Goal: Task Accomplishment & Management: Manage account settings

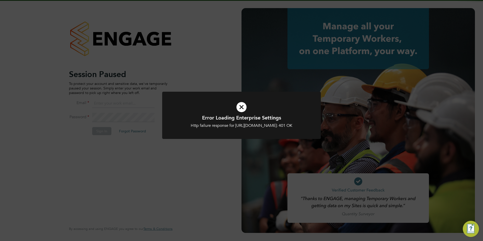
type input "connor@carbonrecruitment.co.uk"
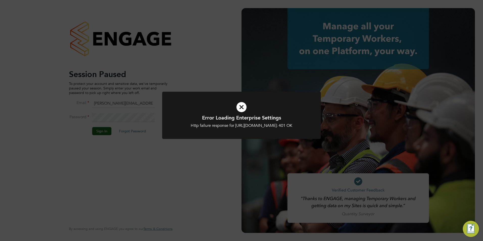
click at [240, 104] on icon at bounding box center [241, 107] width 131 height 20
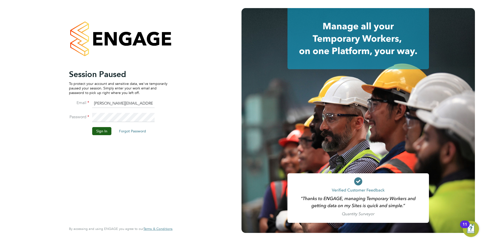
click at [101, 126] on li "Password" at bounding box center [118, 120] width 99 height 14
click at [106, 130] on button "Sign In" at bounding box center [101, 131] width 19 height 8
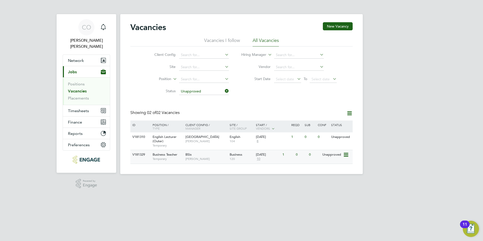
click at [177, 152] on div "Business Teacher Temporary" at bounding box center [166, 156] width 35 height 13
click at [165, 139] on span "English Lecturer (Outer)" at bounding box center [165, 139] width 24 height 9
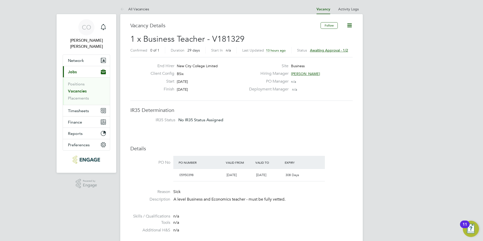
click at [86, 89] on link "Vacancies" at bounding box center [77, 91] width 19 height 5
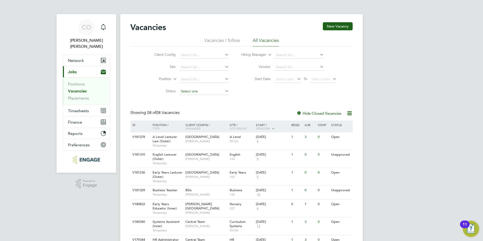
click at [197, 91] on input at bounding box center [204, 91] width 50 height 7
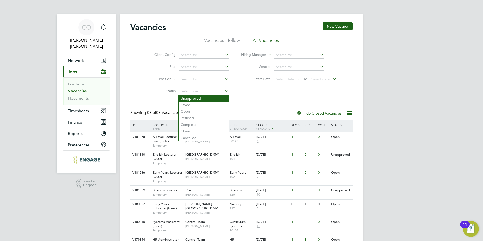
click at [200, 99] on li "Unapproved" at bounding box center [204, 98] width 50 height 7
type input "Unapproved"
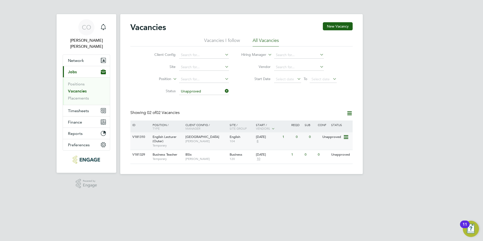
click at [155, 137] on span "English Lecturer (Outer)" at bounding box center [165, 139] width 24 height 9
click at [152, 141] on div "English Lecturer (Outer) Temporary" at bounding box center [166, 140] width 35 height 17
click at [148, 156] on div "V181329" at bounding box center [140, 154] width 18 height 9
click at [153, 157] on span "Temporary" at bounding box center [168, 159] width 30 height 4
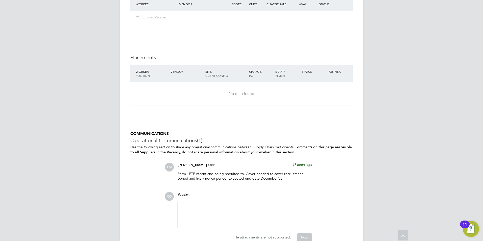
scroll to position [813, 0]
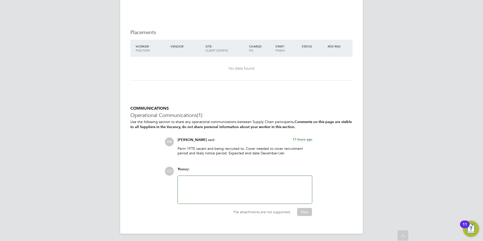
click at [210, 198] on div at bounding box center [245, 190] width 128 height 22
click at [172, 141] on span "FM" at bounding box center [169, 141] width 9 height 9
click at [186, 138] on span "Fiona Matthews" at bounding box center [192, 140] width 29 height 4
click at [167, 142] on span "FM" at bounding box center [169, 141] width 9 height 9
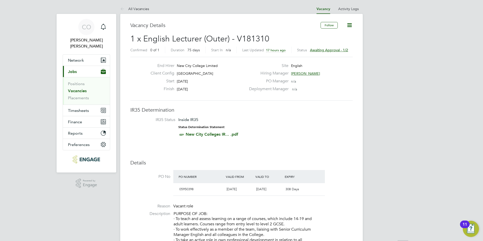
scroll to position [0, 0]
click at [303, 73] on span "[PERSON_NAME]" at bounding box center [305, 73] width 29 height 5
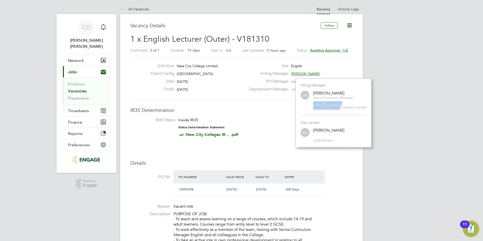
drag, startPoint x: 314, startPoint y: 103, endPoint x: 360, endPoint y: 103, distance: 46.2
click at [360, 103] on span "daria.gregory@ncclondon.ac.uk" at bounding box center [339, 105] width 53 height 9
drag, startPoint x: 360, startPoint y: 103, endPoint x: 357, endPoint y: 104, distance: 2.7
copy span "daria.gregory@ncclondon.ac.uk"
click at [241, 87] on div "Finish 19 Dec 2025" at bounding box center [196, 91] width 100 height 8
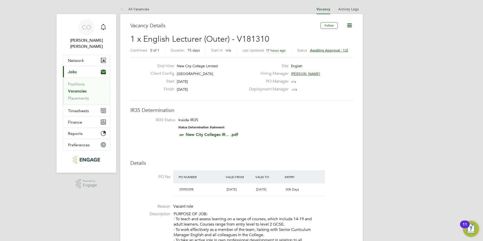
click at [259, 124] on li "IR35 Status Inside IR35 Status Determination Statement New City Colleges IR... …" at bounding box center [241, 128] width 212 height 22
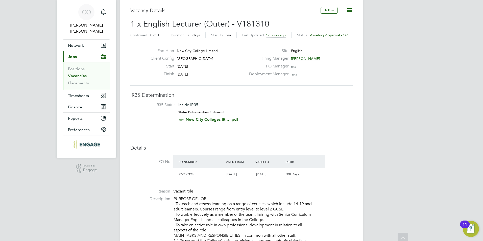
scroll to position [0, 0]
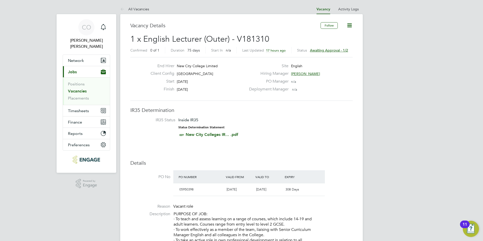
click at [315, 51] on span "Awaiting approval - 1/2" at bounding box center [329, 50] width 38 height 5
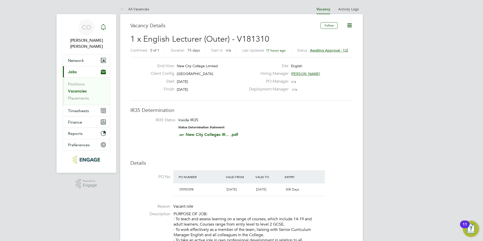
click at [104, 33] on link "Notifications" at bounding box center [103, 27] width 10 height 16
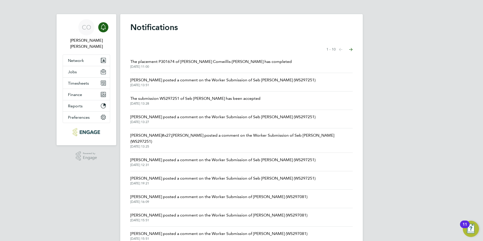
click at [188, 85] on span "[DATE] 13:51" at bounding box center [222, 85] width 185 height 4
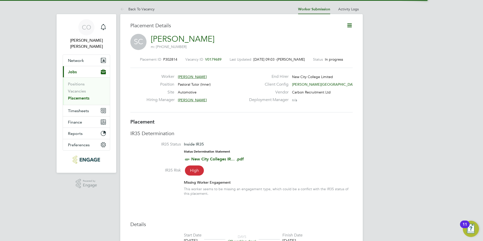
scroll to position [3, 3]
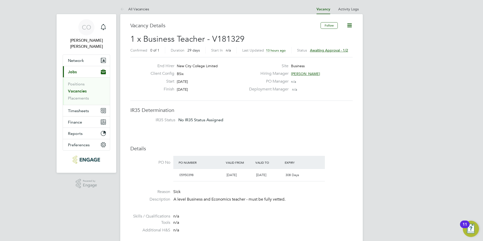
click at [311, 51] on span "Awaiting approval - 1/2" at bounding box center [329, 50] width 38 height 5
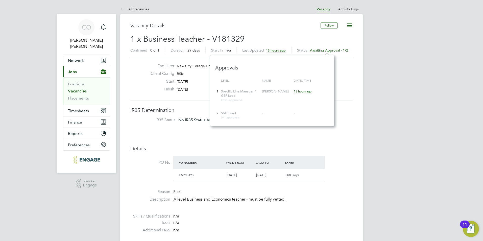
click at [343, 117] on li "IR35 Status No IR35 Status Assigned" at bounding box center [241, 121] width 212 height 8
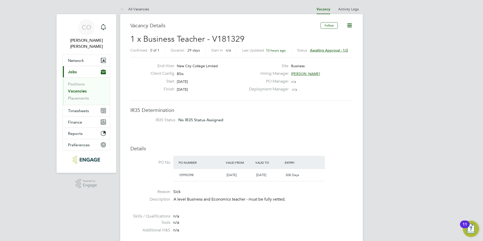
click at [311, 50] on span "Awaiting approval - 1/2" at bounding box center [329, 50] width 38 height 5
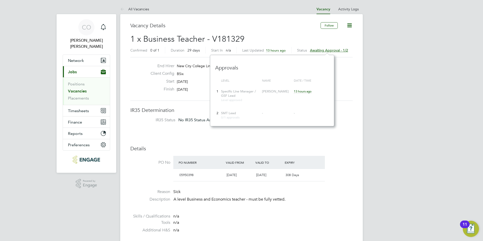
drag, startPoint x: 360, startPoint y: 73, endPoint x: 351, endPoint y: 72, distance: 8.6
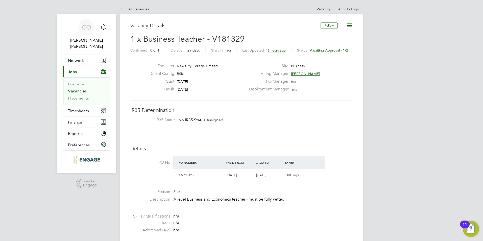
click at [122, 10] on icon at bounding box center [123, 9] width 6 height 6
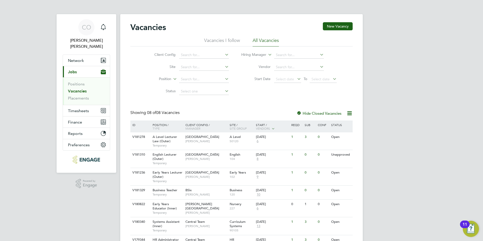
click at [224, 89] on icon at bounding box center [224, 90] width 0 height 7
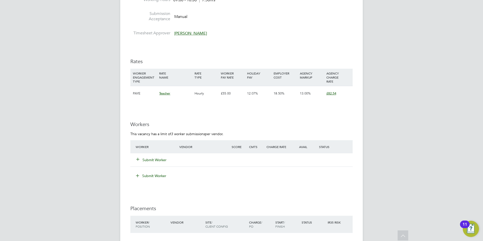
scroll to position [248, 0]
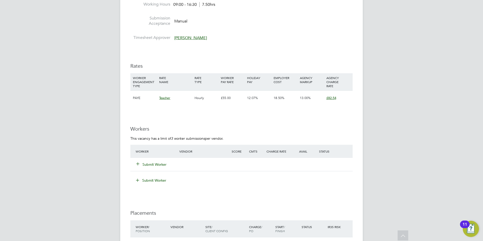
click at [138, 162] on icon at bounding box center [138, 164] width 4 height 4
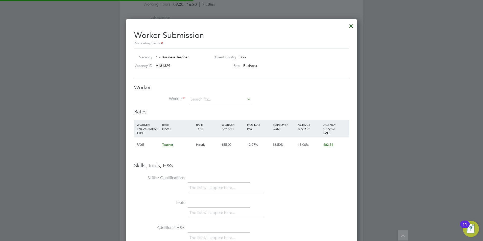
scroll to position [319, 231]
click at [204, 103] on div "All Vacancies Vacancy Activity Logs Vacancy Activity Logs All Vacancies Vacancy…" at bounding box center [241, 71] width 242 height 628
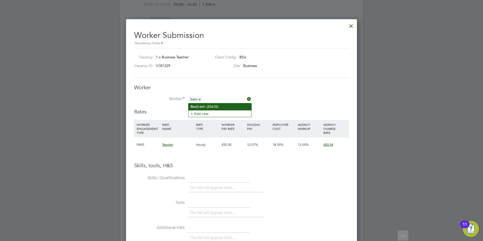
click at [204, 105] on li "B e n Edeh (20635)" at bounding box center [219, 106] width 63 height 7
type input "Ben Edeh (20635)"
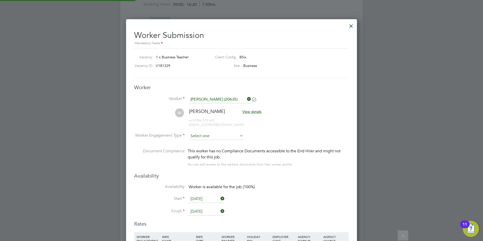
scroll to position [431, 231]
click at [215, 135] on input at bounding box center [216, 136] width 55 height 8
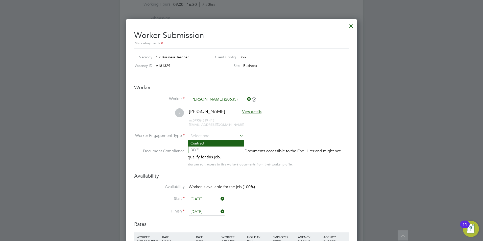
click at [216, 140] on li "Contract" at bounding box center [215, 143] width 55 height 7
type input "Contract"
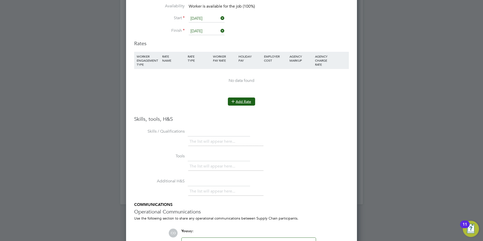
click at [238, 104] on button "Add Rate" at bounding box center [241, 101] width 27 height 8
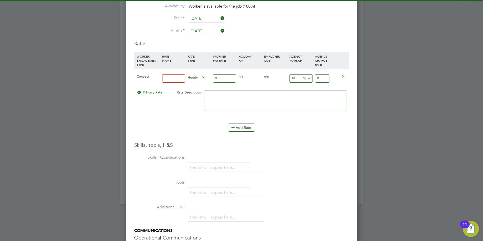
click at [172, 81] on input at bounding box center [173, 78] width 23 height 8
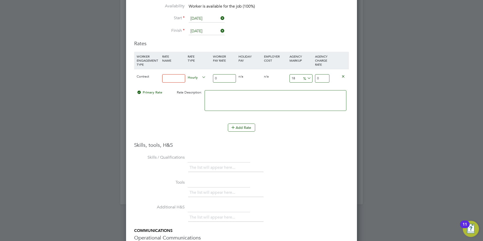
type input "basic"
click at [226, 80] on input "0" at bounding box center [224, 78] width 23 height 8
type input "4"
type input "4.72"
type input "40"
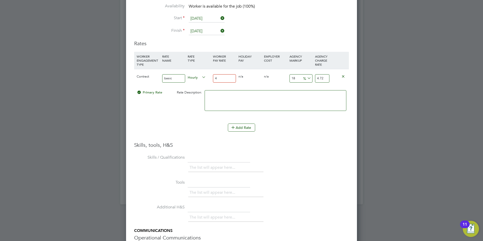
type input "47.2"
type input "4"
type input "4.72"
type input "42"
type input "49.56"
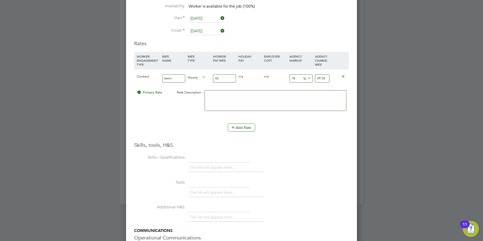
type input "42"
drag, startPoint x: 292, startPoint y: 78, endPoint x: 282, endPoint y: 82, distance: 11.3
click at [282, 82] on div "Contract basic Hourly 42 0 n/a 0 n/a 18 7.56 % 49.56" at bounding box center [241, 78] width 215 height 19
type input "2"
type input "42.84"
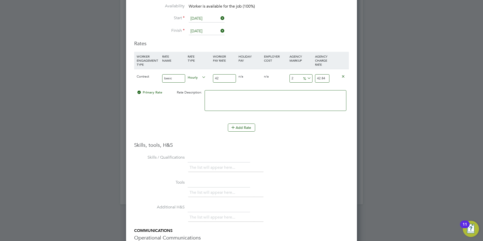
type input "23"
type input "51.66"
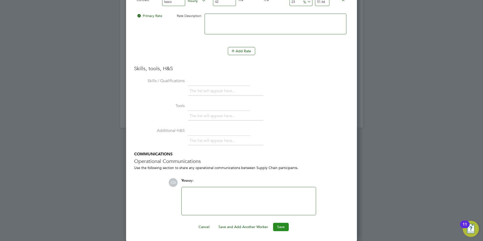
type input "23"
click at [282, 224] on button "Save" at bounding box center [281, 227] width 16 height 8
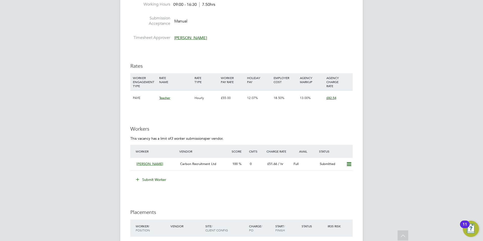
click at [139, 177] on icon at bounding box center [138, 179] width 4 height 4
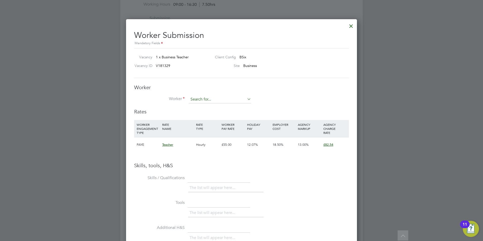
click at [214, 99] on input at bounding box center [220, 100] width 62 height 8
click at [210, 103] on li "Alex Be rhanu (26869)" at bounding box center [219, 106] width 63 height 7
type input "Alex Berhanu (26869)"
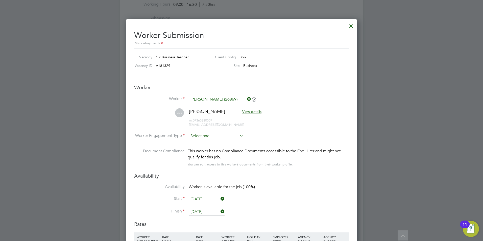
click at [203, 137] on input at bounding box center [216, 136] width 55 height 8
click at [209, 144] on li "Contract" at bounding box center [215, 143] width 55 height 7
type input "Contract"
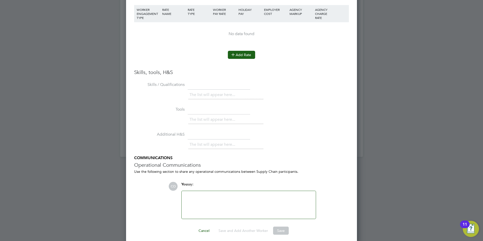
click at [235, 56] on icon at bounding box center [233, 55] width 4 height 4
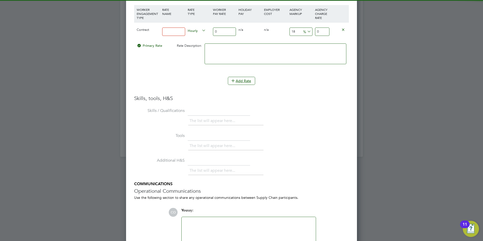
click at [167, 31] on input at bounding box center [173, 32] width 23 height 8
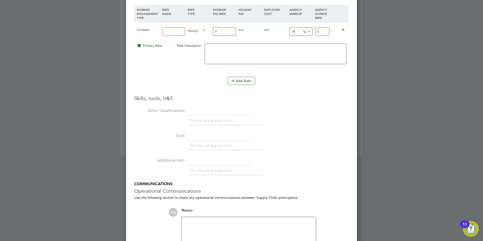
type input "basic"
drag, startPoint x: 219, startPoint y: 34, endPoint x: 200, endPoint y: 35, distance: 19.0
click at [200, 35] on div "Contract basic Hourly 0 0 n/a 0 n/a 18 0 % 0" at bounding box center [241, 31] width 215 height 19
type input "4"
type input "4.72"
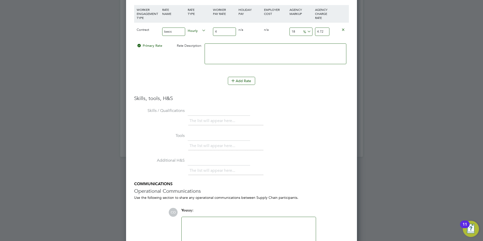
type input "42"
type input "49.56"
type input "42"
drag, startPoint x: 295, startPoint y: 32, endPoint x: 263, endPoint y: 41, distance: 32.7
click at [264, 39] on div "Contract basic Hourly 42 0 n/a 0 n/a 18 7.56 % 49.56" at bounding box center [241, 31] width 215 height 19
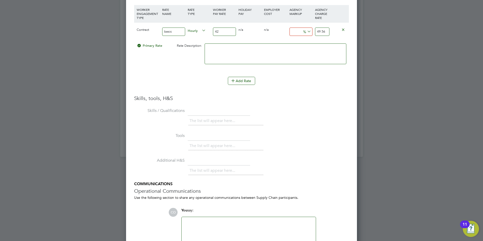
type input "2"
type input "42.84"
type input "23"
type input "51.66"
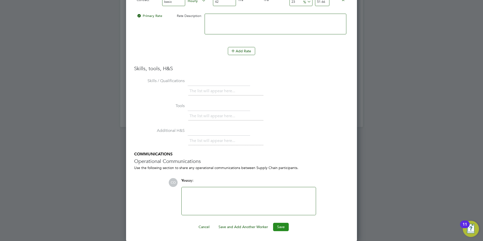
type input "23"
click at [278, 229] on button "Save" at bounding box center [281, 227] width 16 height 8
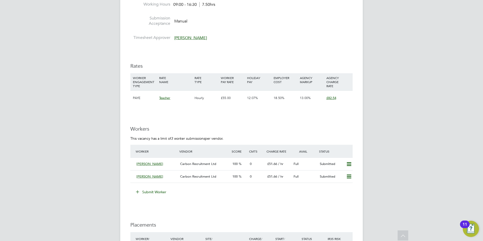
click at [136, 190] on icon at bounding box center [138, 192] width 4 height 4
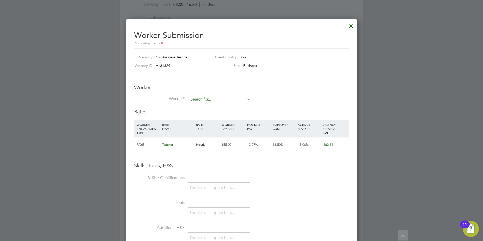
click at [212, 96] on input at bounding box center [220, 100] width 62 height 8
click at [214, 110] on li "Mary am Mirza (23406)" at bounding box center [228, 113] width 81 height 7
type input "Maryam Mirza (23406)"
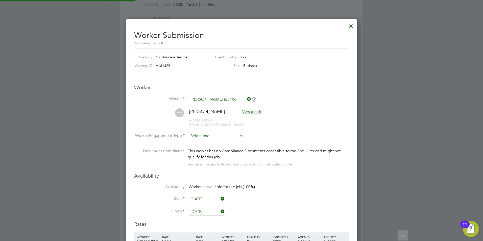
click at [213, 134] on input at bounding box center [216, 136] width 55 height 8
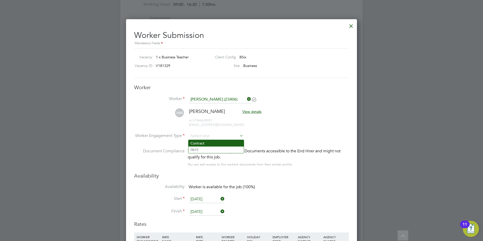
click at [213, 142] on li "Contract" at bounding box center [215, 143] width 55 height 7
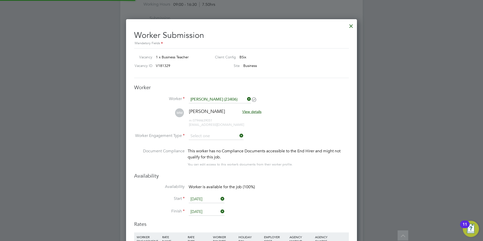
type input "Contract"
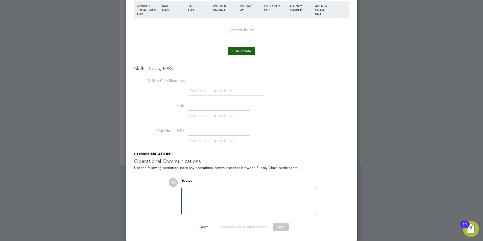
click at [237, 51] on button "Add Rate" at bounding box center [241, 51] width 27 height 8
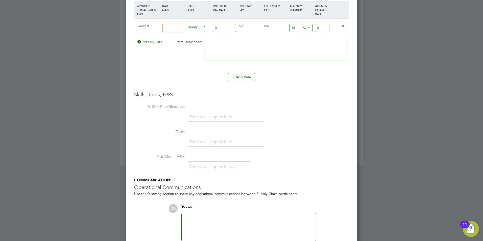
click at [175, 30] on input at bounding box center [173, 28] width 23 height 8
type input "basic"
drag, startPoint x: 217, startPoint y: 28, endPoint x: 212, endPoint y: 30, distance: 4.6
click at [213, 29] on div "0" at bounding box center [225, 28] width 26 height 18
type input "4"
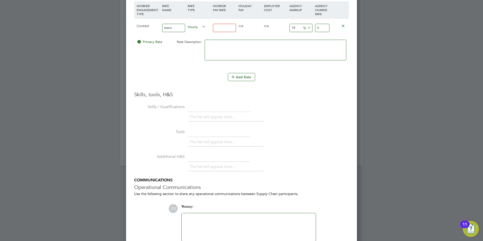
type input "4.72"
type input "42"
type input "49.56"
type input "42"
drag, startPoint x: 301, startPoint y: 27, endPoint x: 297, endPoint y: 26, distance: 4.1
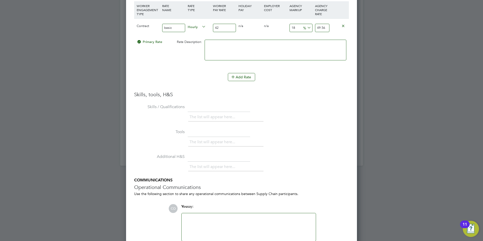
click at [291, 28] on input "18" at bounding box center [300, 28] width 23 height 8
type input "2"
type input "42.84"
type input "23"
type input "51.66"
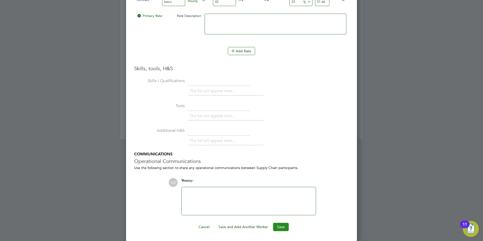
type input "23"
click at [286, 224] on button "Save" at bounding box center [281, 227] width 16 height 8
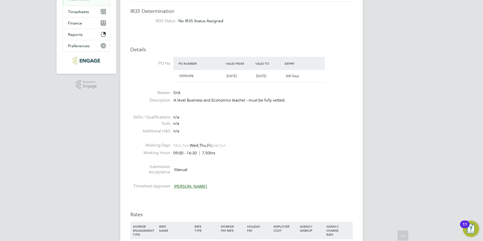
scroll to position [0, 0]
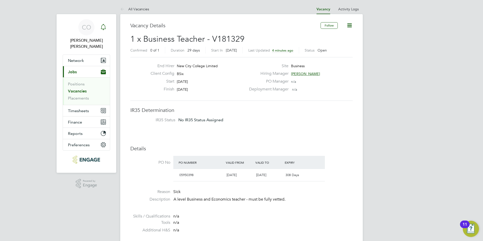
click at [103, 27] on icon "Main navigation" at bounding box center [103, 27] width 6 height 6
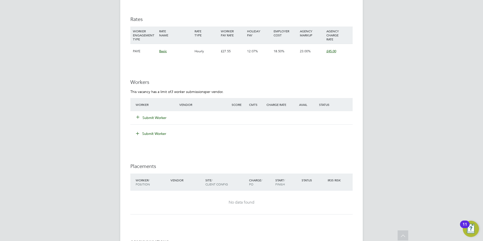
scroll to position [694, 0]
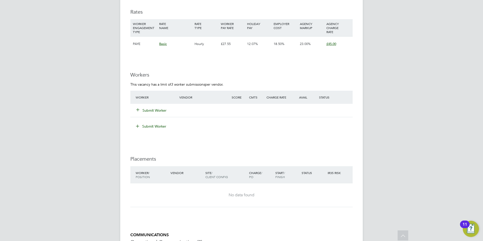
click at [139, 109] on icon at bounding box center [138, 110] width 4 height 4
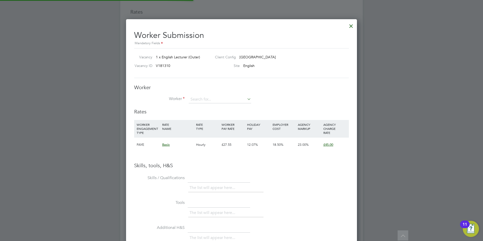
scroll to position [319, 231]
click at [206, 99] on input at bounding box center [220, 100] width 62 height 8
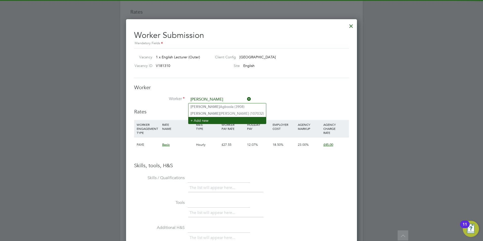
type input "[PERSON_NAME]"
click at [207, 118] on li "+ Add new" at bounding box center [227, 120] width 78 height 7
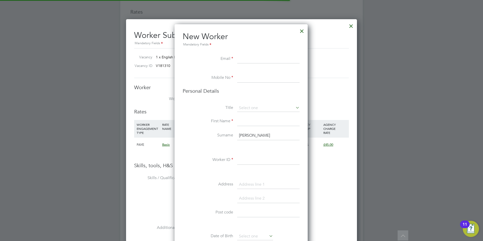
scroll to position [427, 134]
paste input "pelu68@hotmail.com"
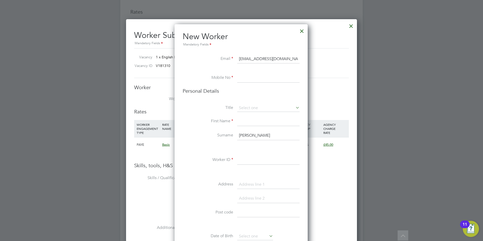
type input "pelu68@hotmail.com"
click at [254, 77] on input at bounding box center [268, 78] width 62 height 9
paste input "07948668110"
type input "07948668110"
click at [259, 111] on input at bounding box center [268, 108] width 62 height 8
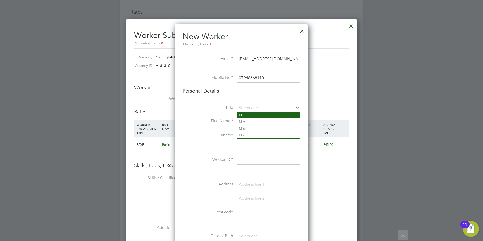
click at [258, 117] on li "Mr" at bounding box center [268, 115] width 63 height 7
type input "Mr"
click at [258, 120] on input at bounding box center [268, 121] width 62 height 9
type input "Peter"
drag, startPoint x: 256, startPoint y: 138, endPoint x: 235, endPoint y: 144, distance: 22.0
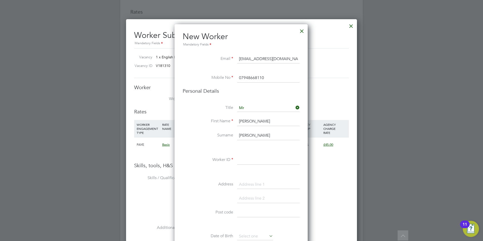
click at [235, 144] on li "Surname peter" at bounding box center [241, 138] width 117 height 14
type input "Kennedy"
click at [251, 158] on input at bounding box center [268, 160] width 62 height 9
paste input "36211"
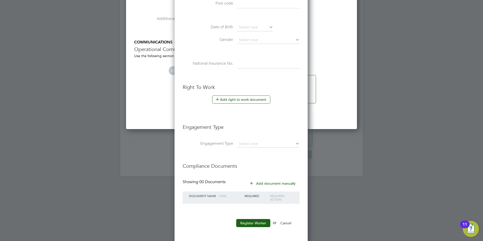
scroll to position [905, 0]
type input "36211"
click at [258, 221] on button "Register Worker" at bounding box center [253, 222] width 34 height 8
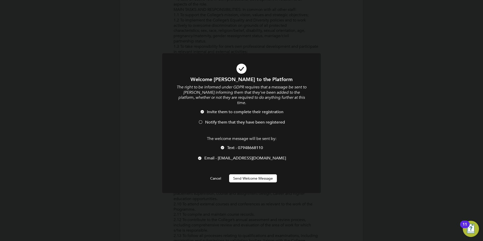
scroll to position [427, 134]
click at [215, 120] on span "Notify them that they have been registered" at bounding box center [245, 122] width 80 height 5
click at [245, 174] on button "Send Welcome Message" at bounding box center [253, 178] width 48 height 8
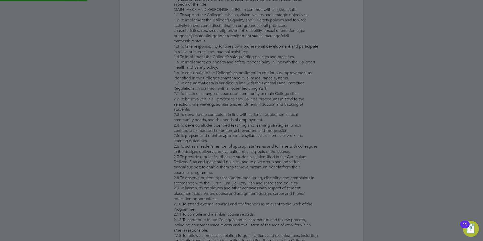
type input "Peter Kennedy (36211)"
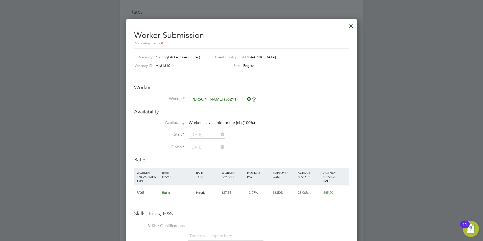
click at [193, 143] on li "Start 06 Oct 2025" at bounding box center [241, 137] width 215 height 13
click at [351, 25] on div at bounding box center [351, 24] width 9 height 9
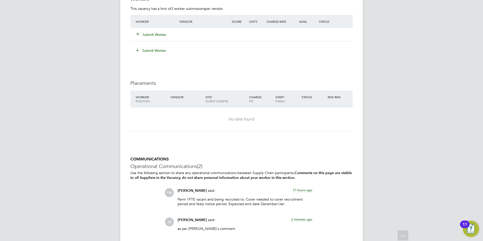
click at [140, 33] on icon at bounding box center [138, 34] width 4 height 4
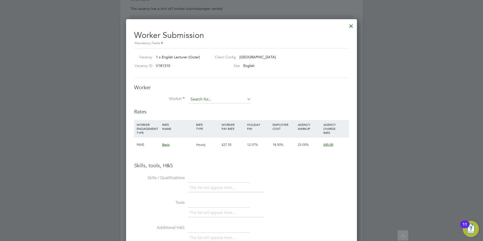
click at [202, 98] on input at bounding box center [220, 100] width 62 height 8
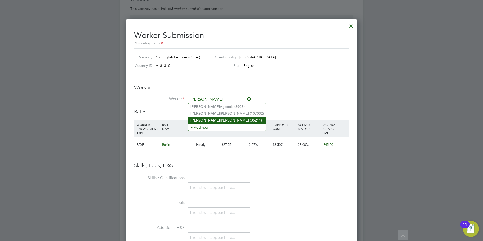
click at [207, 117] on li "Peter Kennedy (36211)" at bounding box center [227, 120] width 78 height 7
type input "Peter Kennedy (36211)"
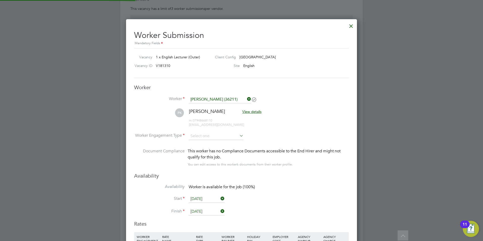
scroll to position [431, 231]
click at [207, 137] on input at bounding box center [216, 136] width 55 height 8
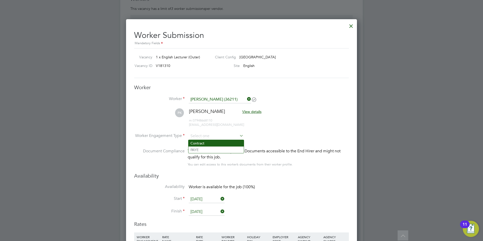
click at [212, 143] on li "Contract" at bounding box center [215, 143] width 55 height 7
type input "Contract"
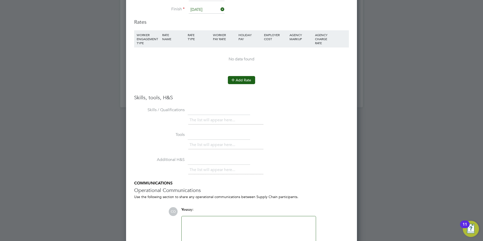
click at [234, 84] on button "Add Rate" at bounding box center [241, 80] width 27 height 8
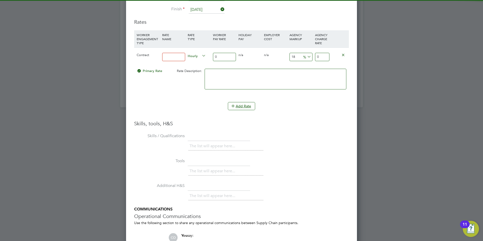
click at [164, 54] on input at bounding box center [173, 57] width 23 height 8
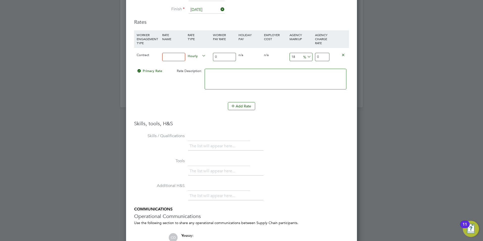
type input "basic"
drag, startPoint x: 217, startPoint y: 58, endPoint x: 215, endPoint y: 59, distance: 2.6
click at [215, 59] on input "0" at bounding box center [224, 57] width 23 height 8
type input "2"
type input "2.36"
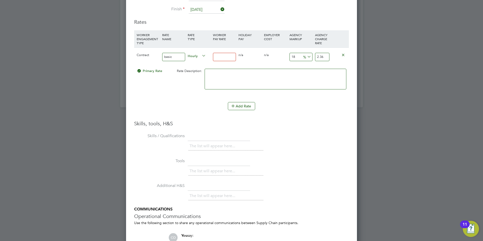
type input "4"
type input "4.72"
type input "42"
type input "49.56"
type input "4"
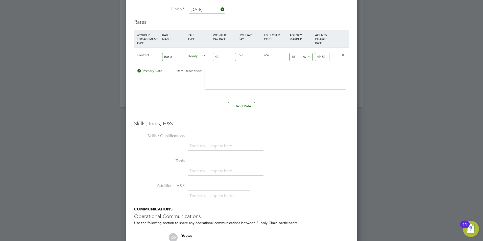
type input "4.72"
type input "40"
type input "47.2"
type input "40"
drag, startPoint x: 297, startPoint y: 56, endPoint x: 277, endPoint y: 59, distance: 20.1
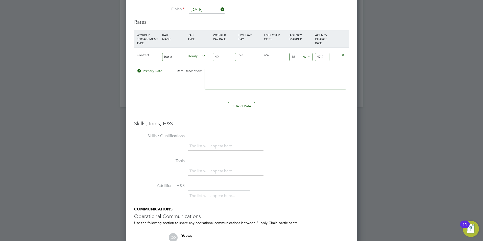
click at [277, 59] on div "Contract basic Hourly 40 0 n/a 0 n/a 18 7.2 % 47.2" at bounding box center [241, 56] width 215 height 19
type input "3"
type input "41.2"
type input "32"
type input "52.8"
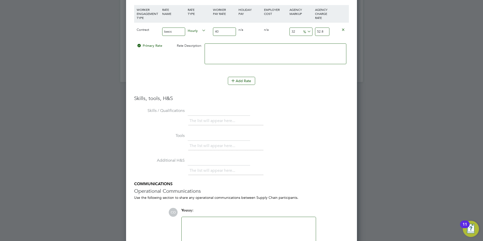
type input "3"
type input "41.2"
type input "2"
type input "40.8"
type input "23"
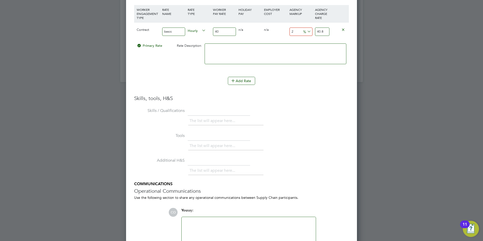
type input "49.2"
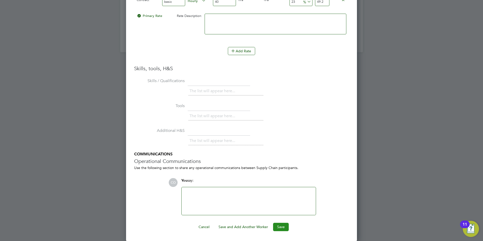
type input "23"
click at [275, 228] on button "Save" at bounding box center [281, 227] width 16 height 8
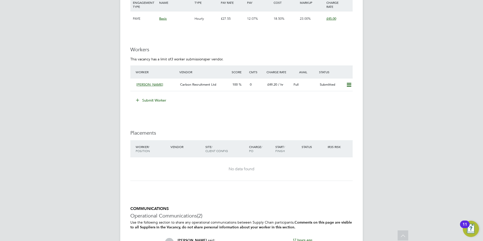
click at [138, 100] on icon at bounding box center [138, 100] width 4 height 4
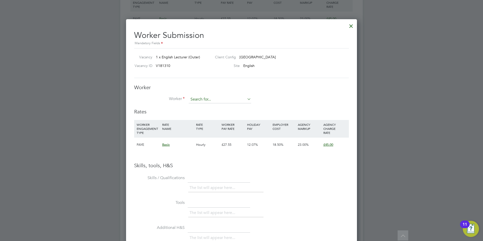
click at [218, 98] on input at bounding box center [220, 100] width 62 height 8
click at [215, 109] on li "Ruzi na Ahad (91029)" at bounding box center [219, 106] width 63 height 7
type input "Ruzina Ahad (91029)"
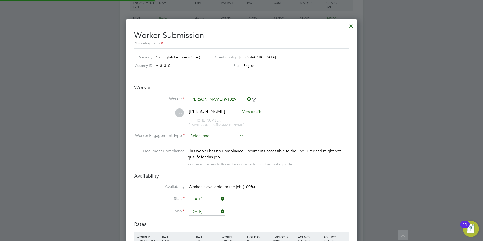
click at [216, 137] on input at bounding box center [216, 136] width 55 height 8
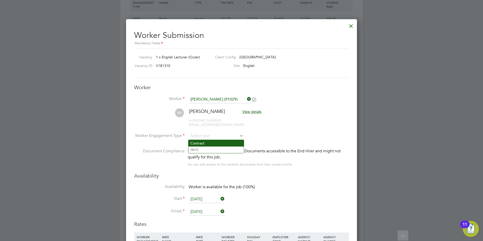
click at [217, 142] on li "Contract" at bounding box center [215, 143] width 55 height 7
type input "Contract"
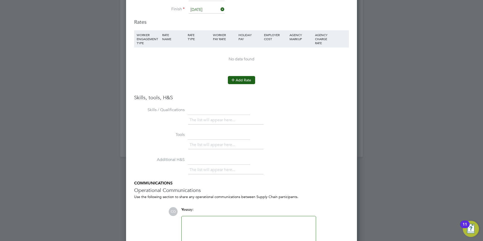
click at [233, 79] on icon at bounding box center [233, 80] width 4 height 4
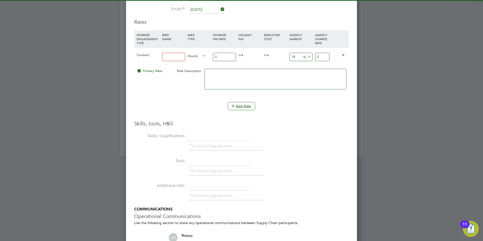
click at [180, 55] on input at bounding box center [173, 57] width 23 height 8
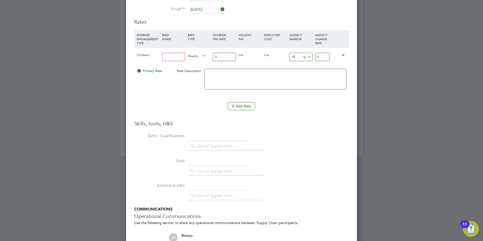
type input "basic"
drag, startPoint x: 218, startPoint y: 57, endPoint x: 202, endPoint y: 61, distance: 16.5
click at [204, 61] on div "Contract basic Hourly 0 0 n/a 0 n/a 18 0 % 0" at bounding box center [241, 56] width 215 height 19
type input "4"
type input "4.72"
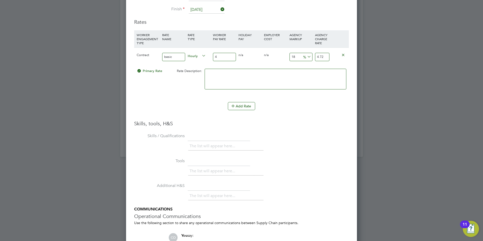
type input "40"
type input "47.2"
type input "40"
drag, startPoint x: 295, startPoint y: 57, endPoint x: 286, endPoint y: 60, distance: 9.6
click at [286, 60] on div "Contract basic Hourly 40 0 n/a 0 n/a 18 7.2 % 47.2" at bounding box center [241, 56] width 215 height 19
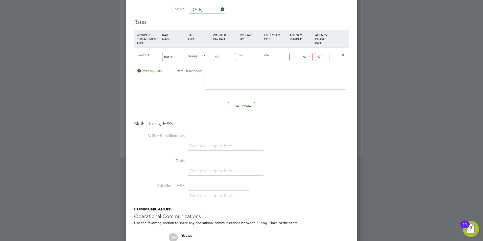
type input "0"
type input "40"
click at [221, 57] on input "40" at bounding box center [224, 57] width 23 height 8
type input "4"
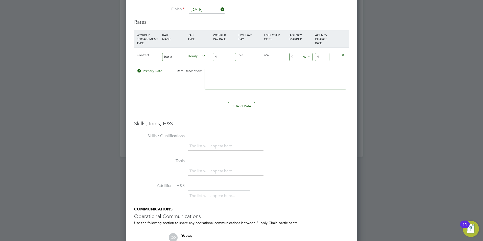
type input "41"
drag, startPoint x: 291, startPoint y: 59, endPoint x: 288, endPoint y: 60, distance: 3.0
click at [290, 60] on input "0" at bounding box center [300, 57] width 23 height 8
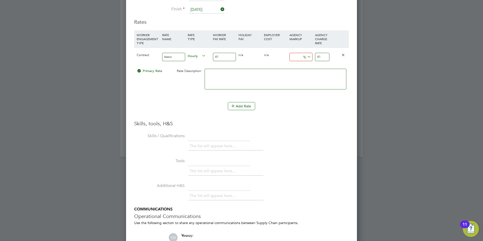
type input "2"
type input "41.82"
type input "23"
type input "50.43"
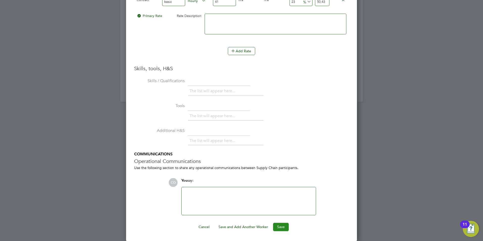
type input "23"
click at [284, 225] on button "Save" at bounding box center [281, 227] width 16 height 8
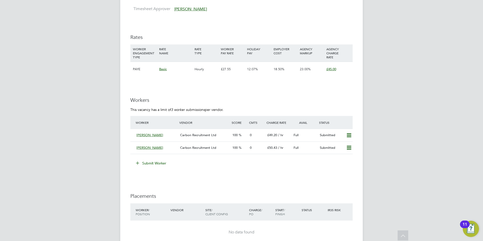
click at [138, 161] on icon at bounding box center [138, 163] width 4 height 4
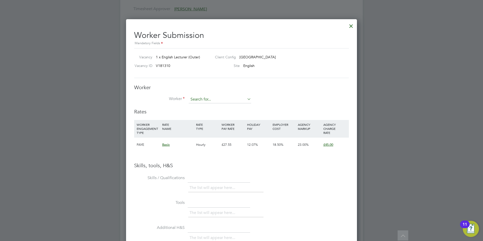
click at [202, 101] on input at bounding box center [220, 100] width 62 height 8
click at [202, 106] on li "Sus ana Jabbour (87352)" at bounding box center [219, 106] width 63 height 7
type input "Susana Jabbour (87352)"
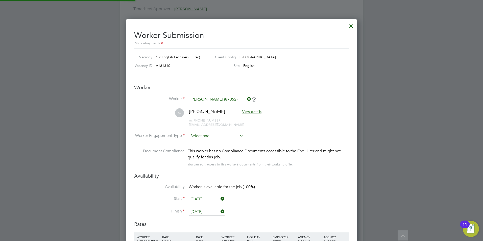
click at [202, 136] on input at bounding box center [216, 136] width 55 height 8
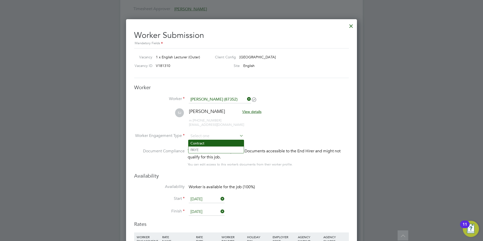
click at [203, 142] on li "Contract" at bounding box center [215, 143] width 55 height 7
type input "Contract"
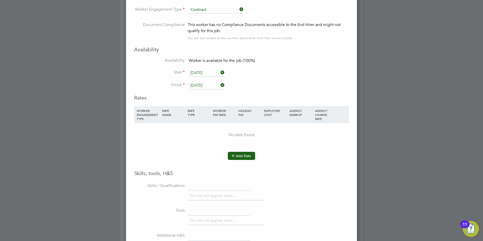
click at [232, 156] on icon at bounding box center [233, 156] width 4 height 4
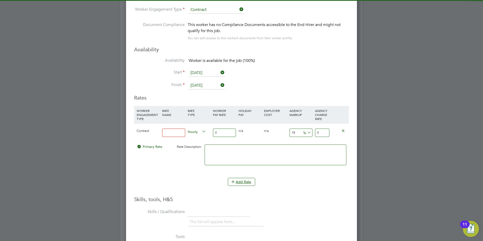
click at [167, 134] on input at bounding box center [173, 133] width 23 height 8
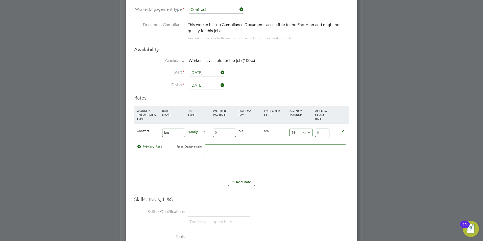
type input "basic"
drag, startPoint x: 222, startPoint y: 134, endPoint x: 202, endPoint y: 133, distance: 20.0
click at [214, 132] on input "0" at bounding box center [224, 133] width 23 height 8
type input "4"
type input "4.72"
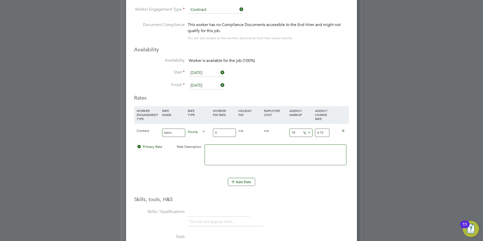
type input "40"
type input "47.2"
type input "40"
click at [272, 133] on div "Contract basic Hourly 40 0 n/a 0 n/a 18 7.2 % 47.2" at bounding box center [241, 132] width 215 height 19
type input "2"
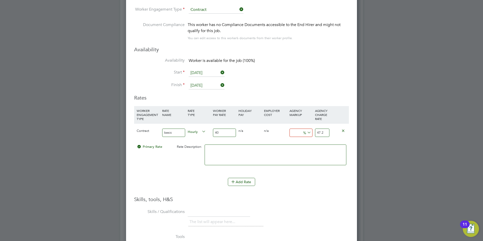
type input "40.8"
type input "23"
type input "49.2"
type input "23"
click at [225, 131] on input "40" at bounding box center [224, 133] width 23 height 8
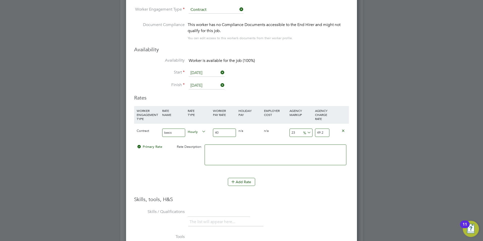
type input "4"
type input "4.92"
type input "41"
type input "50.43"
type input "41"
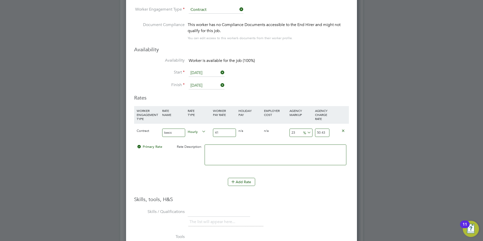
drag, startPoint x: 285, startPoint y: 129, endPoint x: 275, endPoint y: 129, distance: 10.1
click at [275, 129] on div "Contract basic Hourly 41 0 n/a 0 n/a 23 9.43 % 50.43" at bounding box center [241, 132] width 215 height 19
type input "2"
type input "41.82"
type input "23"
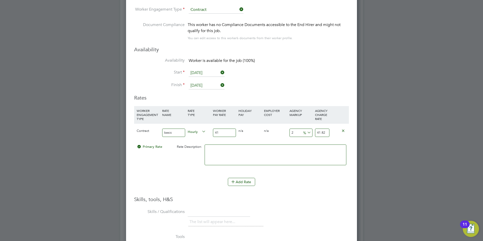
type input "50.43"
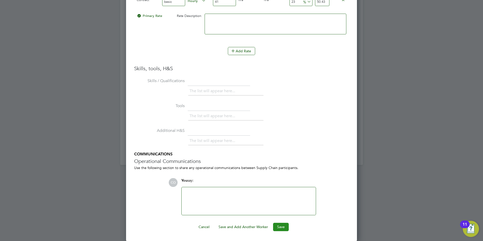
click at [284, 223] on button "Save" at bounding box center [281, 227] width 16 height 8
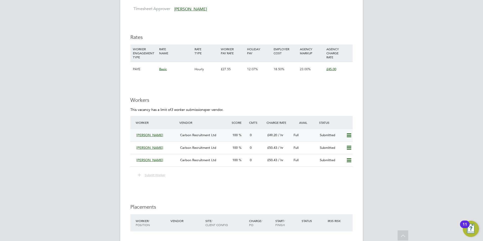
click at [136, 136] on div "Peter Kennedy" at bounding box center [156, 135] width 44 height 8
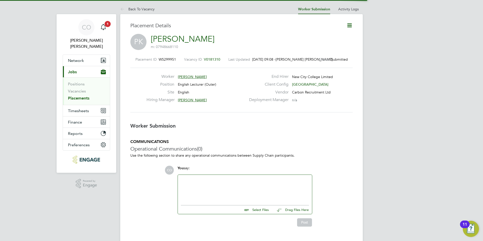
scroll to position [3, 3]
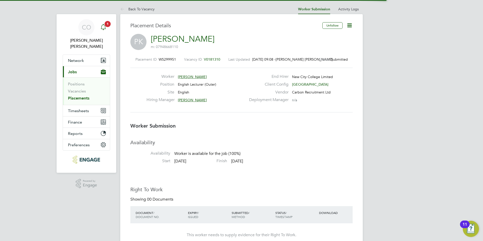
click at [103, 25] on icon "Main navigation" at bounding box center [103, 26] width 5 height 5
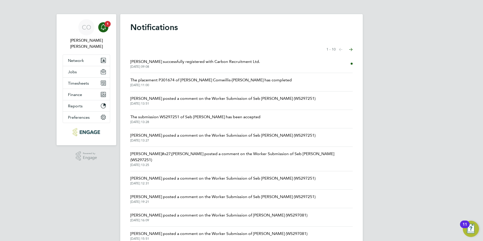
click at [133, 66] on span "[DATE] 09:08" at bounding box center [195, 67] width 130 height 4
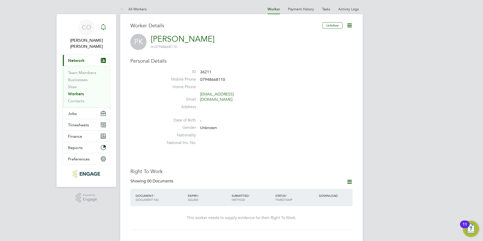
click at [107, 28] on div "Main navigation" at bounding box center [103, 27] width 10 height 10
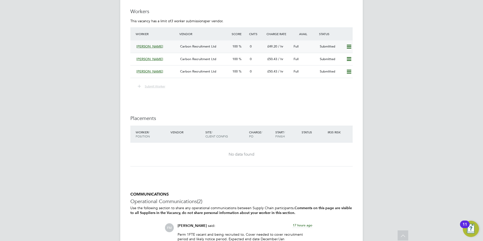
click at [134, 46] on div "[PERSON_NAME] Carbon Recruitment Ltd 100 0 £49.20 / hr Full Submitted" at bounding box center [241, 46] width 222 height 12
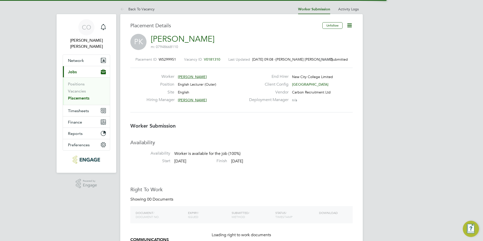
scroll to position [3, 3]
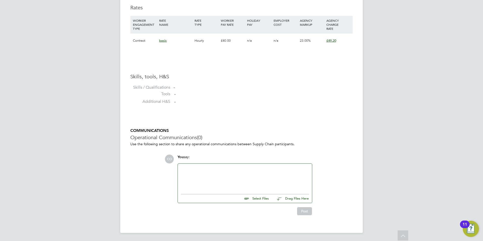
click at [250, 198] on input "file" at bounding box center [271, 197] width 76 height 7
type input "C:\fakepath\[PERSON_NAME] CV.doc"
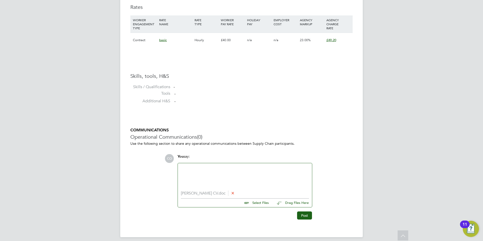
click at [259, 174] on div at bounding box center [245, 177] width 128 height 22
click at [303, 212] on button "Post" at bounding box center [304, 215] width 15 height 8
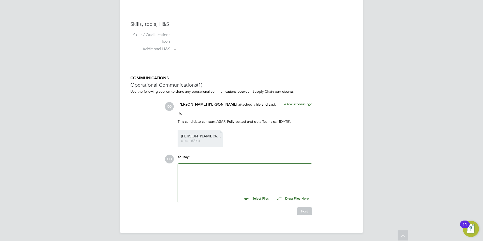
click at [192, 138] on link "Peter%20CV doc - 62kb" at bounding box center [201, 138] width 40 height 8
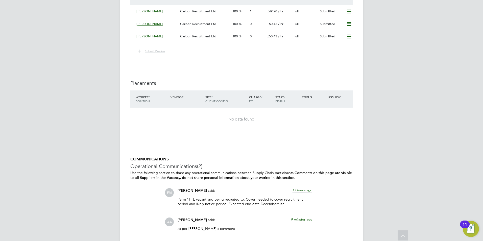
scroll to position [768, 0]
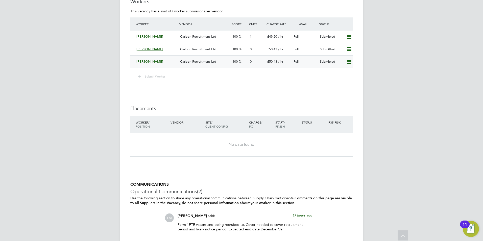
click at [136, 61] on span "[PERSON_NAME]" at bounding box center [149, 61] width 27 height 4
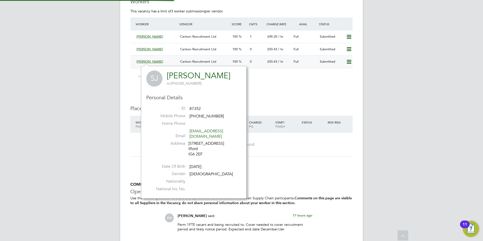
click at [134, 61] on div "[PERSON_NAME]" at bounding box center [156, 62] width 44 height 8
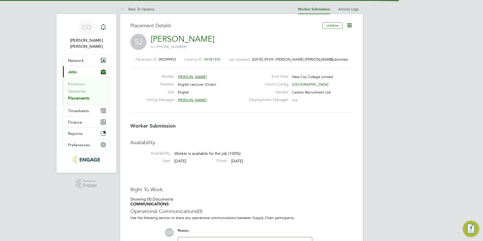
scroll to position [3, 3]
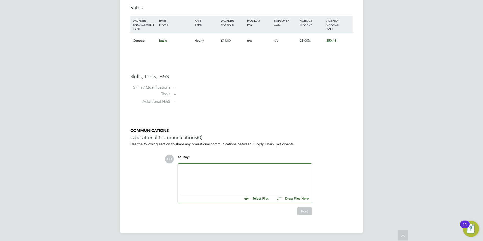
click at [265, 197] on input "file" at bounding box center [271, 197] width 76 height 7
type input "C:\fakepath\Susana-Jabbour_25375516.docx"
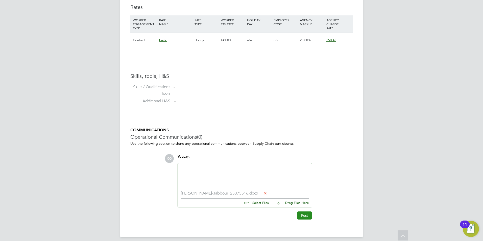
click at [304, 215] on button "Post" at bounding box center [304, 215] width 15 height 8
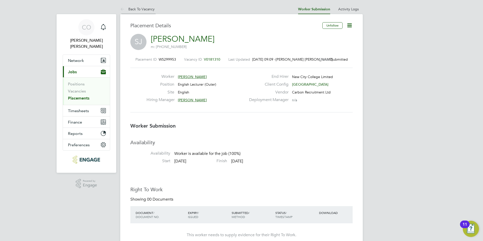
click at [120, 7] on icon at bounding box center [123, 9] width 6 height 6
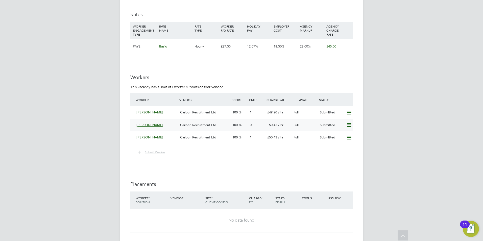
click at [135, 124] on div "Ruzina Ahad" at bounding box center [156, 125] width 44 height 8
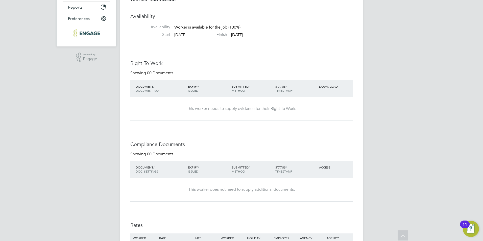
scroll to position [344, 0]
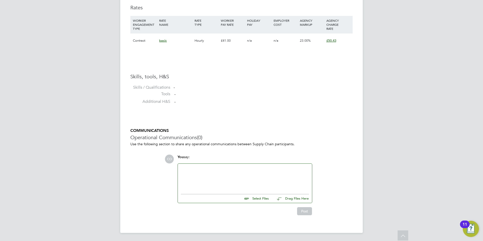
click at [260, 202] on div "Select Files Drag Files Here" at bounding box center [245, 196] width 128 height 11
click at [260, 198] on input "file" at bounding box center [271, 197] width 76 height 7
click at [260, 197] on input "file" at bounding box center [271, 197] width 76 height 7
type input "C:\fakepath\91029.odt"
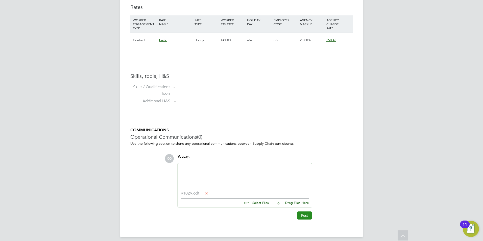
click at [304, 216] on button "Post" at bounding box center [304, 215] width 15 height 8
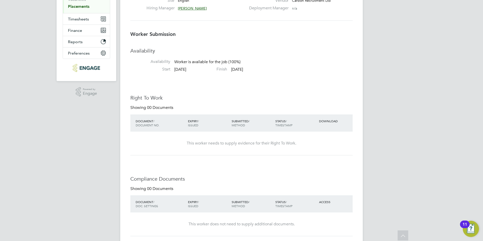
scroll to position [0, 0]
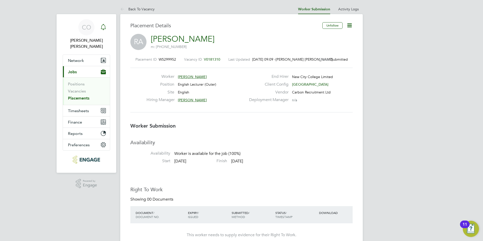
click at [103, 27] on icon "Main navigation" at bounding box center [103, 27] width 6 height 6
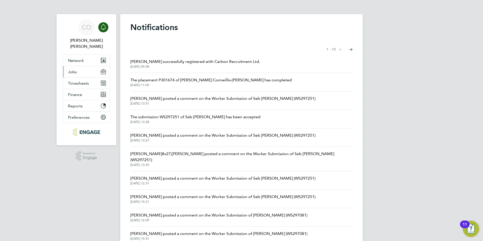
click at [70, 69] on span "Jobs" at bounding box center [72, 71] width 9 height 5
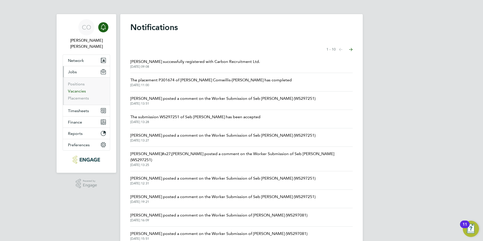
click at [69, 89] on link "Vacancies" at bounding box center [77, 91] width 18 height 5
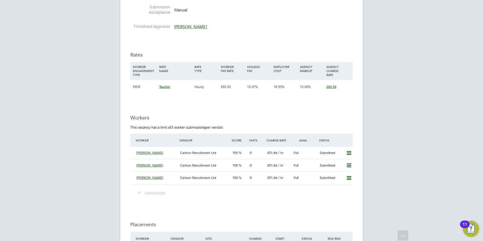
scroll to position [279, 0]
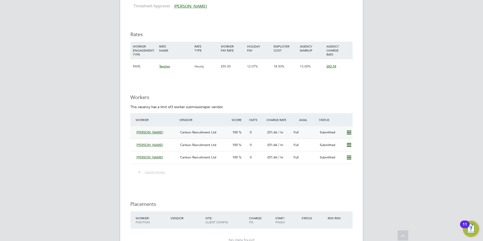
click at [134, 132] on div "[PERSON_NAME]" at bounding box center [156, 132] width 44 height 8
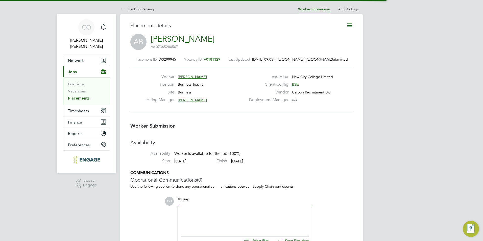
scroll to position [3, 3]
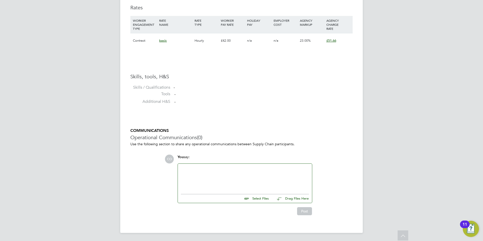
click at [265, 198] on input "file" at bounding box center [271, 197] width 76 height 7
type input "C:\fakepath\[PERSON_NAME] HQ00028678.doc"
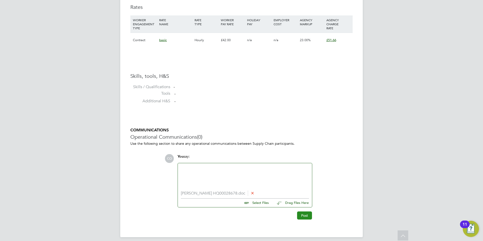
click at [300, 212] on button "Post" at bounding box center [304, 215] width 15 height 8
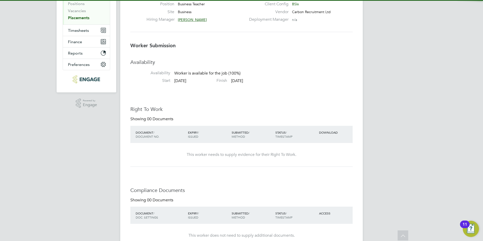
scroll to position [0, 0]
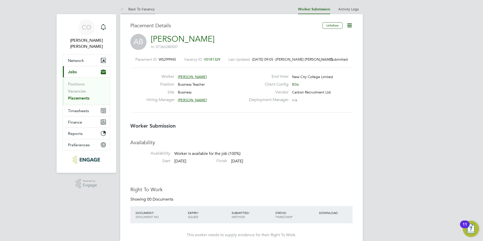
click at [121, 10] on icon at bounding box center [123, 9] width 6 height 6
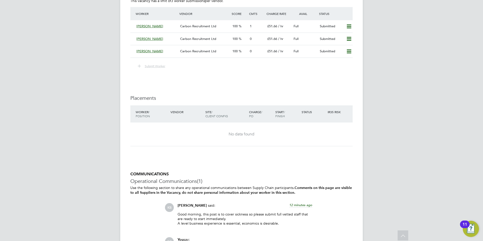
scroll to position [380, 0]
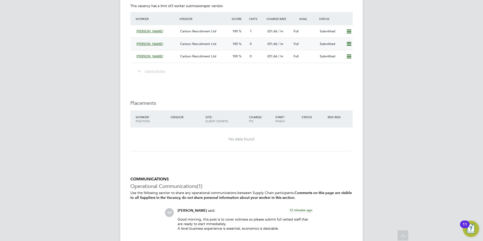
click at [134, 41] on div "[PERSON_NAME]" at bounding box center [156, 44] width 44 height 8
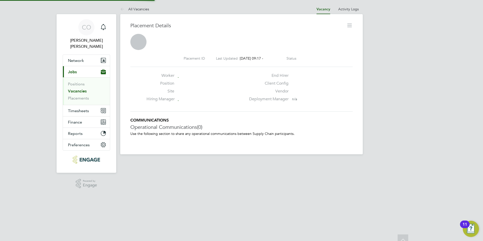
scroll to position [5, 85]
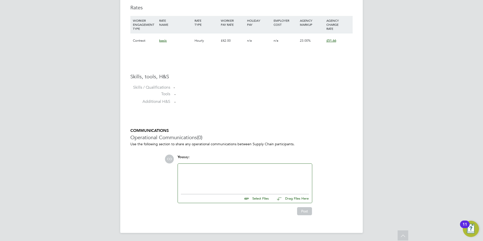
click at [253, 197] on input "file" at bounding box center [271, 197] width 76 height 7
type input "C:\fakepath\EDEH BEN HQ00022122.docx"
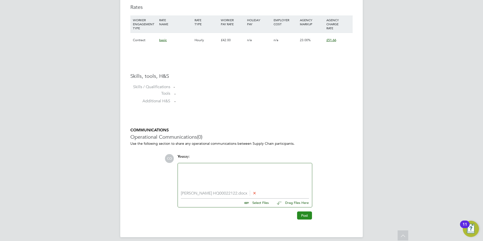
click at [309, 217] on button "Post" at bounding box center [304, 215] width 15 height 8
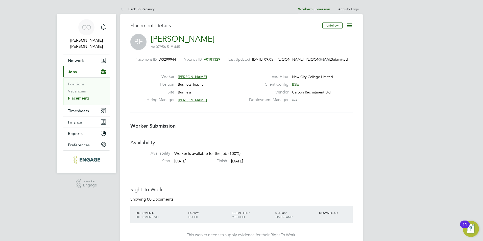
click at [122, 8] on icon at bounding box center [123, 9] width 6 height 6
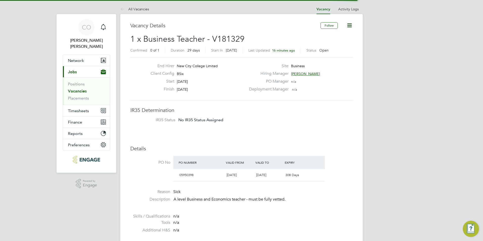
scroll to position [3, 3]
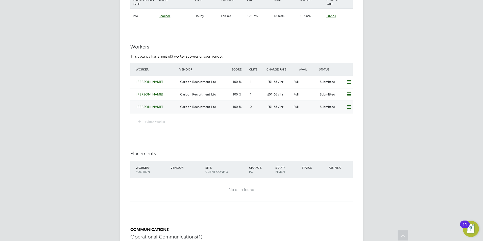
click at [138, 106] on span "[PERSON_NAME]" at bounding box center [149, 107] width 27 height 4
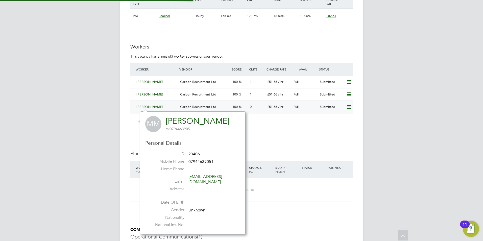
scroll to position [118, 106]
click at [136, 107] on span "Maryam Mirza" at bounding box center [149, 107] width 27 height 4
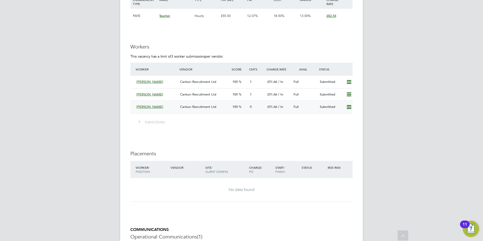
click at [135, 107] on div "Maryam Mirza" at bounding box center [156, 107] width 44 height 8
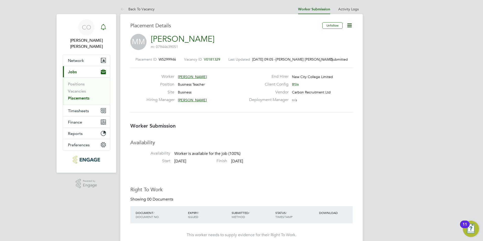
click at [101, 31] on div "Main navigation" at bounding box center [103, 27] width 10 height 10
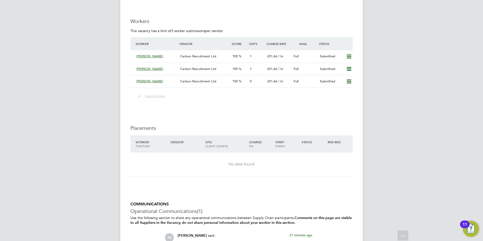
scroll to position [355, 0]
click at [133, 81] on div "Maryam Mirza Carbon Recruitment Ltd 100 0 £51.66 / hr Full Submitted" at bounding box center [241, 81] width 222 height 13
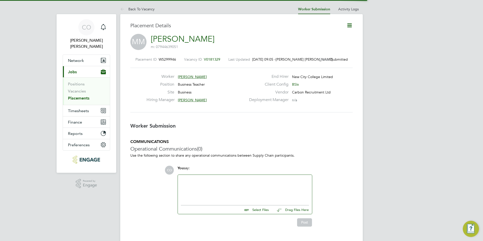
scroll to position [3, 3]
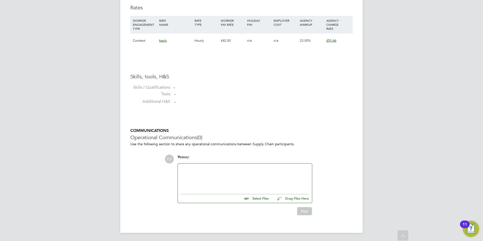
click at [260, 198] on input "file" at bounding box center [271, 197] width 76 height 7
type input "C:\fakepath\Maryam Mirza_28156557.docx"
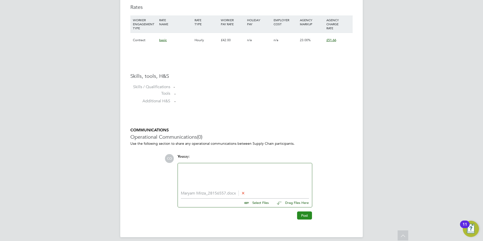
click at [307, 215] on button "Post" at bounding box center [304, 215] width 15 height 8
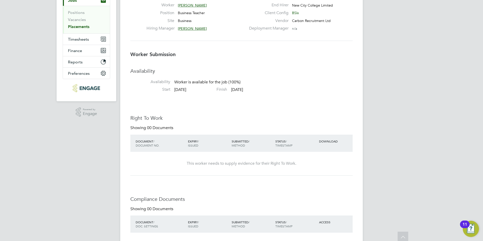
scroll to position [0, 0]
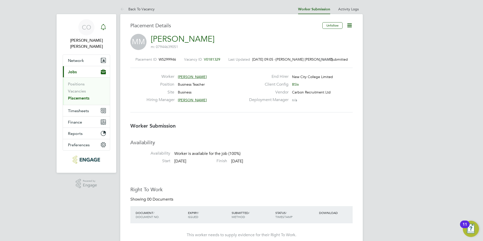
click at [101, 27] on icon "Main navigation" at bounding box center [103, 27] width 6 height 6
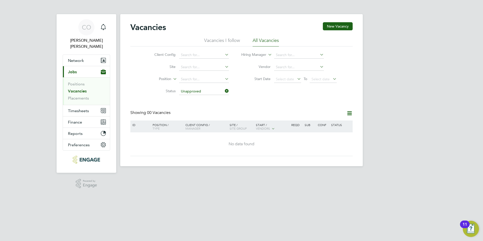
click at [75, 89] on link "Vacancies" at bounding box center [77, 91] width 19 height 5
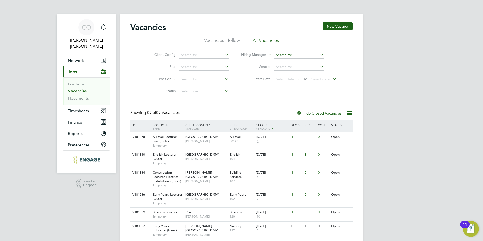
click at [288, 54] on input at bounding box center [299, 55] width 50 height 7
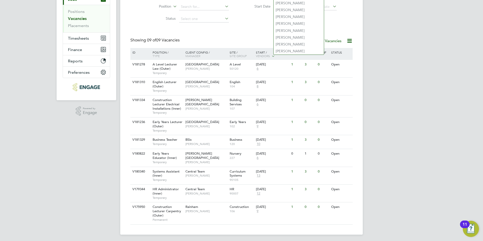
scroll to position [74, 0]
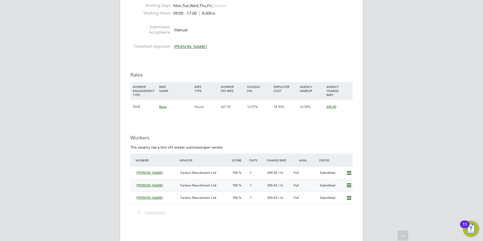
click at [350, 186] on icon at bounding box center [349, 185] width 6 height 4
click at [350, 196] on li "Remove" at bounding box center [341, 195] width 19 height 7
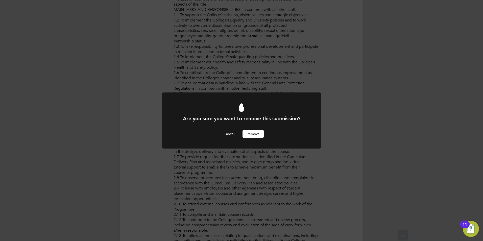
drag, startPoint x: 253, startPoint y: 133, endPoint x: 219, endPoint y: 145, distance: 35.9
click at [218, 145] on div "Are you sure you want to remove this submission? Cancel Remove" at bounding box center [241, 123] width 159 height 62
click at [229, 137] on button "Cancel" at bounding box center [228, 134] width 19 height 8
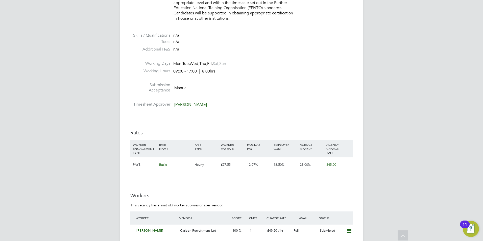
scroll to position [696, 0]
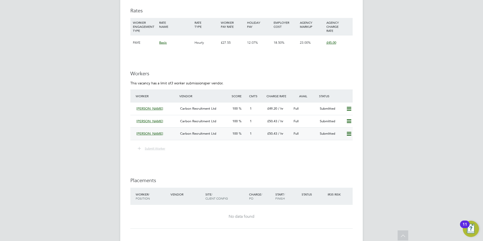
click at [346, 132] on icon at bounding box center [349, 134] width 6 height 4
click at [336, 142] on li "Remove" at bounding box center [341, 144] width 19 height 7
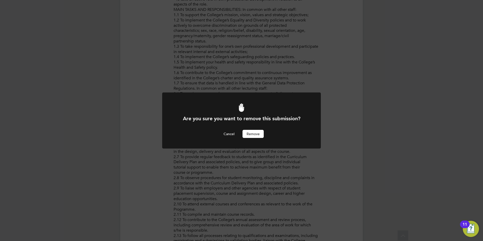
click at [242, 135] on div "Cancel Remove" at bounding box center [241, 134] width 131 height 8
click at [245, 135] on button "Remove" at bounding box center [252, 134] width 21 height 8
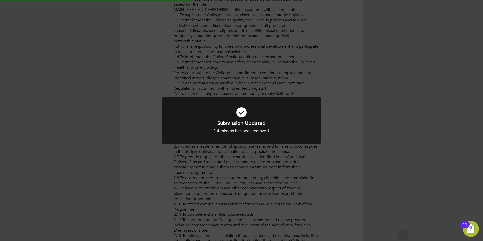
scroll to position [3, 3]
click at [192, 182] on div "Submission Updated Submission has been removed. Cancel Okay" at bounding box center [241, 120] width 483 height 241
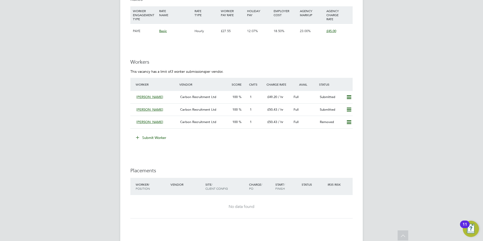
click at [136, 136] on icon at bounding box center [138, 137] width 4 height 4
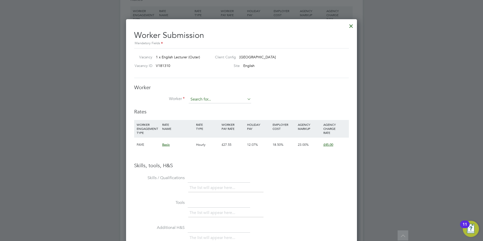
drag, startPoint x: 218, startPoint y: 96, endPoint x: 219, endPoint y: 99, distance: 2.6
click at [218, 96] on input at bounding box center [220, 100] width 62 height 8
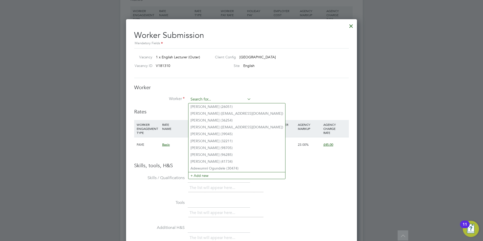
paste input "Nkeiruka"
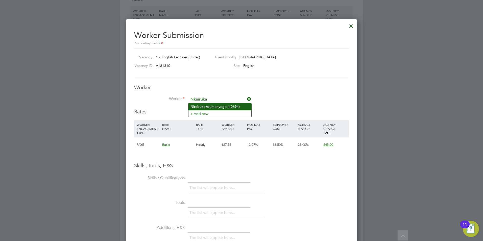
click at [225, 107] on li "Nkeiruka Atumonyogo (40694)" at bounding box center [219, 106] width 63 height 7
type input "Nkeiruka Atumonyogo (40694)"
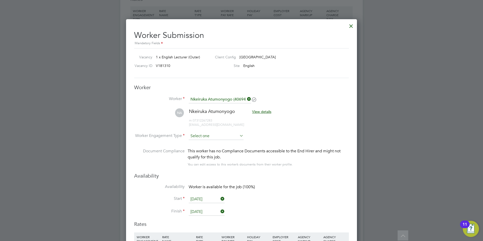
click at [215, 137] on input at bounding box center [216, 136] width 55 height 8
click at [216, 143] on li "Contract" at bounding box center [215, 143] width 55 height 7
type input "Contract"
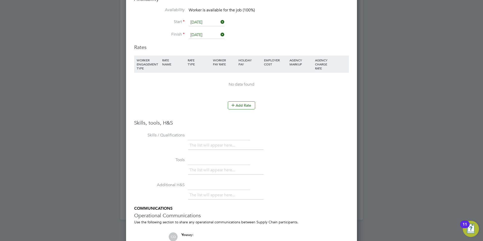
click at [236, 101] on li "WORKER ENGAGEMENT TYPE RATE NAME RATE TYPE WORKER PAY RATE HOLIDAY PAY EMPLOYER…" at bounding box center [241, 79] width 215 height 46
drag, startPoint x: 236, startPoint y: 101, endPoint x: 236, endPoint y: 104, distance: 3.3
click at [236, 104] on button "Add Rate" at bounding box center [241, 105] width 27 height 8
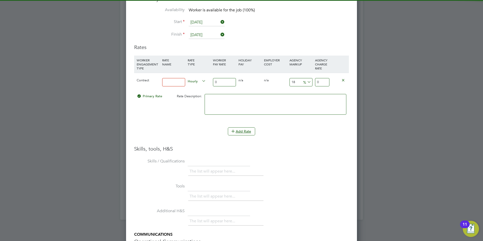
click at [167, 84] on input at bounding box center [173, 82] width 23 height 8
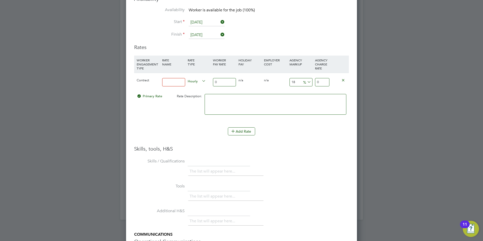
type input "basic"
drag, startPoint x: 219, startPoint y: 82, endPoint x: 197, endPoint y: 90, distance: 23.3
click at [208, 86] on div "Contract basic Hourly 0 0 n/a 0 n/a 18 0 % 0" at bounding box center [241, 82] width 215 height 19
type input "4"
type input "4.72"
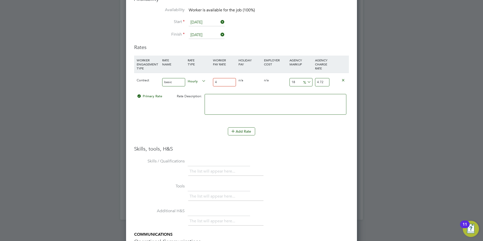
type input "40"
type input "47.2"
type input "40"
drag, startPoint x: 292, startPoint y: 83, endPoint x: 284, endPoint y: 82, distance: 7.7
click at [284, 82] on div "Contract basic Hourly 40 0 n/a 0 n/a 18 7.2 % 47.2" at bounding box center [241, 82] width 215 height 19
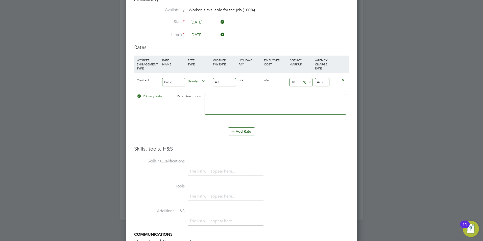
type input "2"
type input "40.8"
type input "24"
type input "49.6"
type input "2"
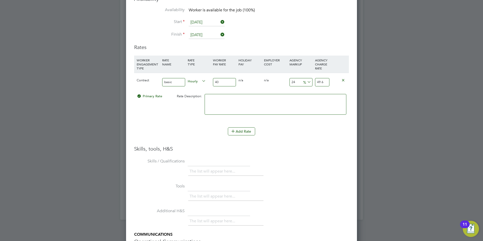
type input "40.8"
type input "23"
type input "49.2"
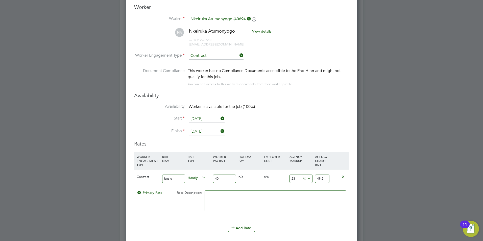
type input "23"
click at [228, 181] on input "40" at bounding box center [224, 179] width 23 height 8
type input "4"
type input "4.92"
type input "41"
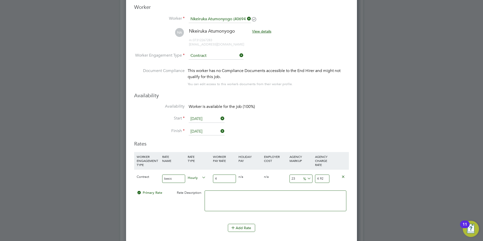
type input "50.43"
type input "4"
type input "4.92"
type input "40"
type input "49.2"
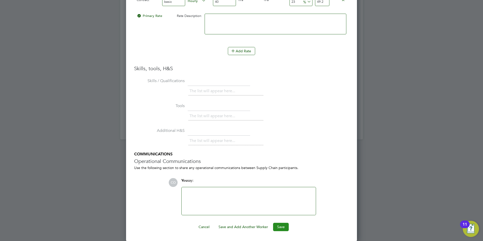
click at [281, 230] on button "Save" at bounding box center [281, 227] width 16 height 8
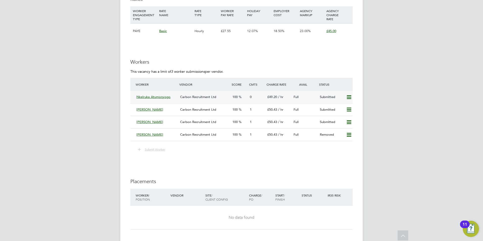
click at [134, 96] on div "Nkeiruka Atumonyogo Carbon Recruitment Ltd 100 0 £49.20 / hr Full Submitted" at bounding box center [241, 97] width 222 height 12
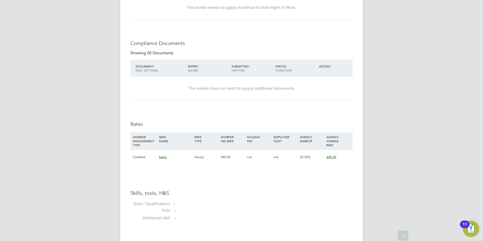
scroll to position [344, 0]
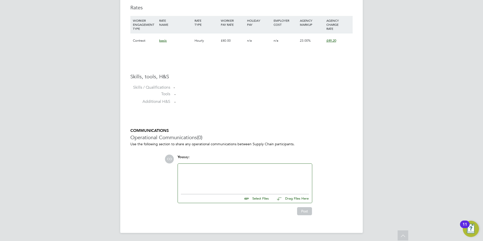
click at [265, 199] on input "file" at bounding box center [271, 197] width 76 height 7
type input "C:\fakepath\Nkeiruka Akwugo Atumonyogo -.docx"
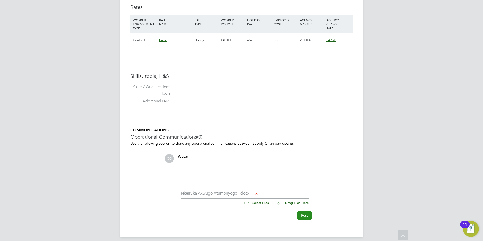
click at [301, 213] on button "Post" at bounding box center [304, 215] width 15 height 8
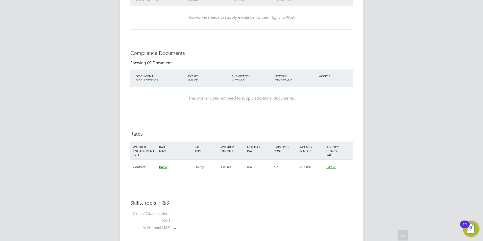
scroll to position [0, 0]
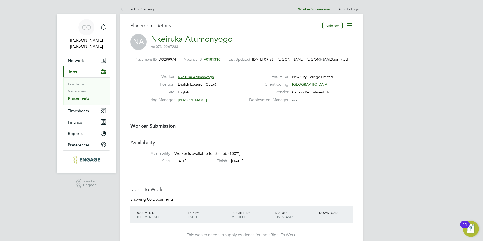
click at [120, 10] on icon at bounding box center [123, 9] width 6 height 6
click at [69, 89] on link "Vacancies" at bounding box center [77, 91] width 18 height 5
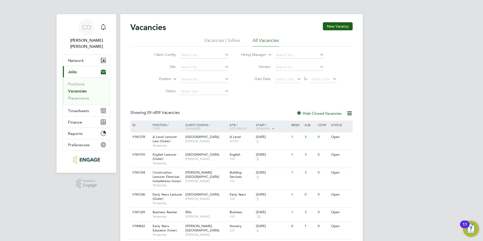
click at [213, 41] on li "Vacancies I follow" at bounding box center [222, 41] width 36 height 9
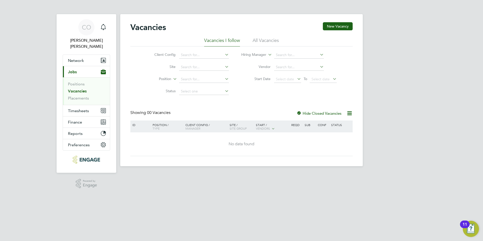
click at [81, 89] on link "Vacancies" at bounding box center [77, 91] width 19 height 5
click at [75, 89] on li "Vacancies" at bounding box center [87, 92] width 38 height 7
click at [266, 40] on li "All Vacancies" at bounding box center [266, 41] width 26 height 9
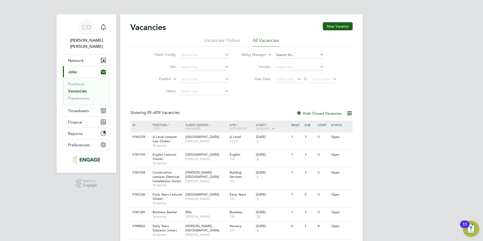
click at [304, 56] on input at bounding box center [299, 55] width 50 height 7
click at [104, 24] on app-alerts-badge "1" at bounding box center [107, 23] width 7 height 7
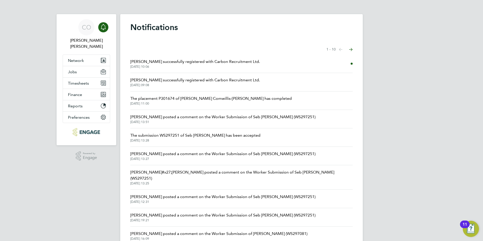
click at [101, 28] on icon "Main navigation" at bounding box center [103, 27] width 6 height 6
click at [204, 61] on span "Karl Quarshie successfully registered with Carbon Recruitment Ltd." at bounding box center [195, 62] width 130 height 6
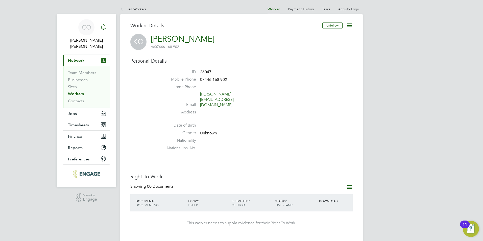
click at [101, 29] on icon "Main navigation" at bounding box center [103, 26] width 5 height 5
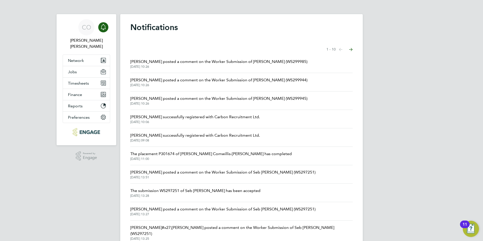
click at [252, 56] on li "Kerry Baker posted a comment on the Worker Submission of Karl Quarshie (WS29998…" at bounding box center [241, 64] width 222 height 18
drag, startPoint x: 252, startPoint y: 56, endPoint x: 254, endPoint y: 61, distance: 6.1
click at [254, 61] on span "Kerry Baker posted a comment on the Worker Submission of Karl Quarshie (WS29998…" at bounding box center [218, 62] width 177 height 6
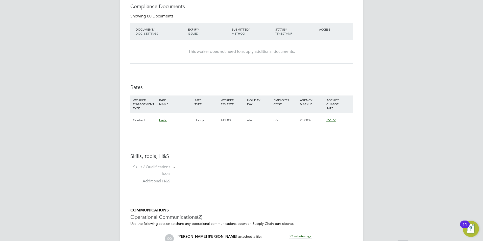
scroll to position [409, 0]
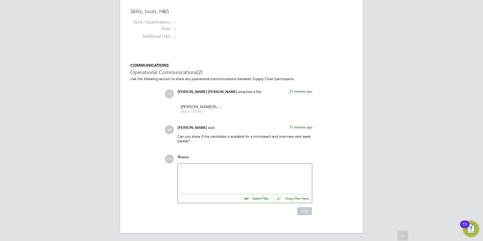
click at [241, 177] on div at bounding box center [245, 178] width 128 height 22
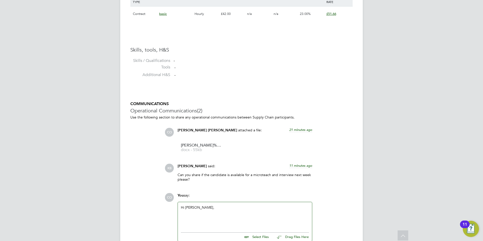
scroll to position [0, 0]
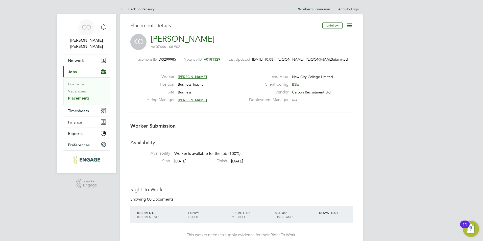
click at [103, 34] on link "Notifications" at bounding box center [103, 27] width 10 height 16
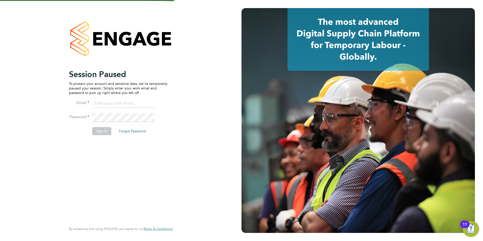
type input "[PERSON_NAME][EMAIL_ADDRESS][DOMAIN_NAME]"
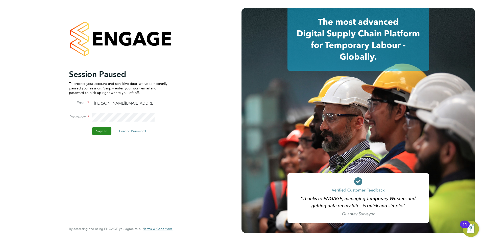
click at [110, 129] on button "Sign In" at bounding box center [101, 131] width 19 height 8
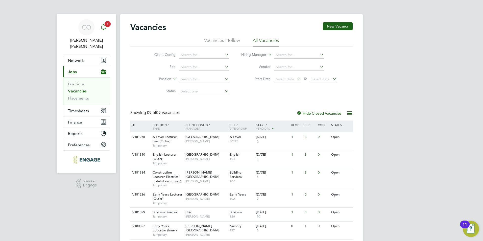
click at [108, 32] on div "Main navigation" at bounding box center [103, 27] width 10 height 10
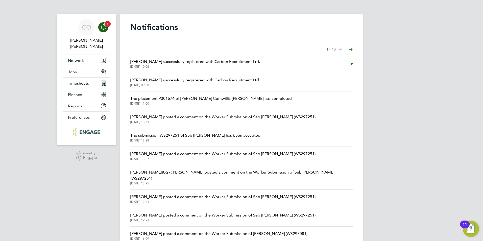
click at [101, 27] on icon "Main navigation" at bounding box center [103, 27] width 6 height 6
click at [103, 27] on icon "Main navigation" at bounding box center [103, 27] width 6 height 6
click at [136, 60] on span "[PERSON_NAME] successfully registered with Carbon Recruitment Ltd." at bounding box center [195, 62] width 130 height 6
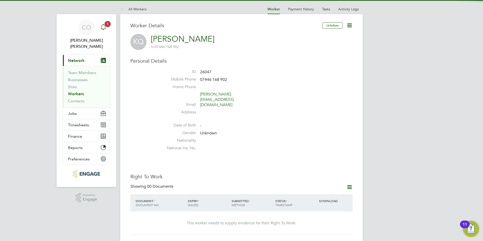
click at [104, 27] on icon "Main navigation" at bounding box center [103, 27] width 6 height 6
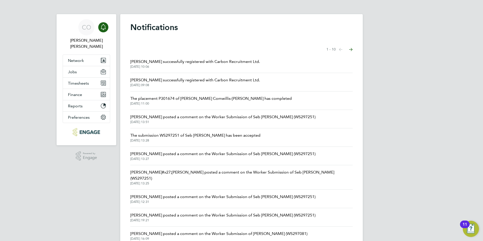
click at [133, 63] on span "[PERSON_NAME] successfully registered with Carbon Recruitment Ltd." at bounding box center [195, 62] width 130 height 6
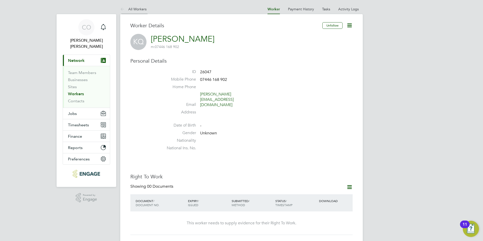
click at [120, 9] on icon at bounding box center [123, 9] width 6 height 6
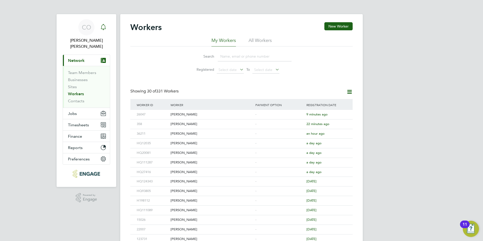
click at [101, 31] on div "Main navigation" at bounding box center [103, 27] width 10 height 10
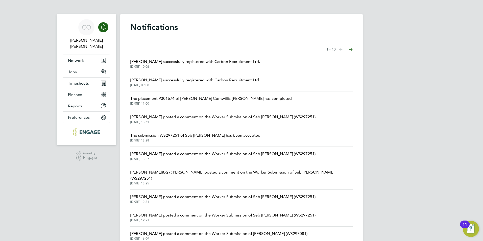
click at [131, 59] on span "[PERSON_NAME] successfully registered with Carbon Recruitment Ltd." at bounding box center [195, 62] width 130 height 6
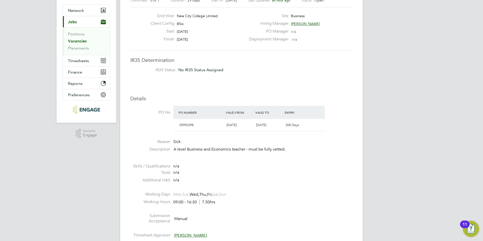
scroll to position [51, 0]
click at [336, 172] on li "Tools n/a" at bounding box center [241, 173] width 222 height 8
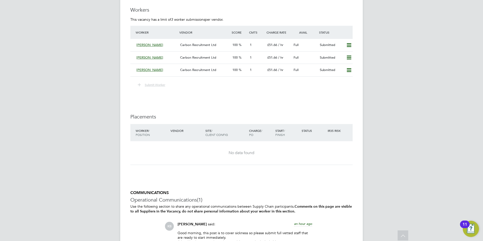
scroll to position [355, 0]
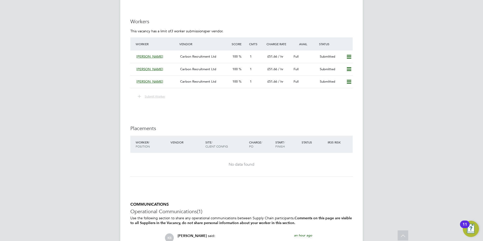
click at [339, 181] on div "Worker / Position Vendor Site / Client Config Charge / PO Start / Finish Status…" at bounding box center [241, 159] width 222 height 46
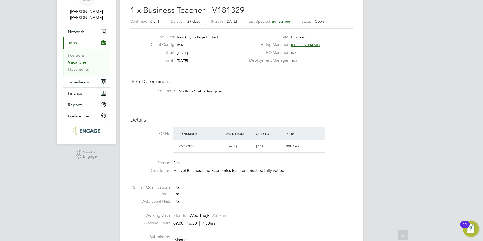
scroll to position [0, 0]
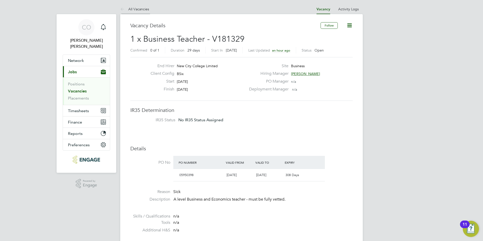
click at [121, 11] on icon at bounding box center [123, 9] width 6 height 6
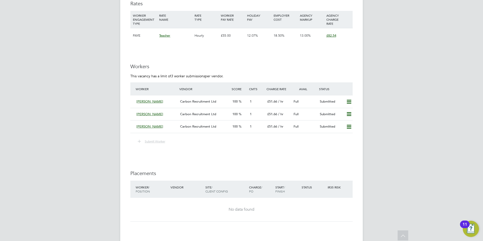
scroll to position [304, 0]
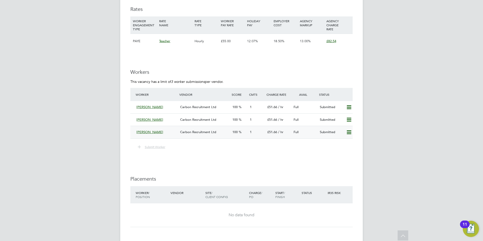
click at [346, 132] on icon at bounding box center [349, 132] width 6 height 4
click at [343, 140] on li "Remove" at bounding box center [341, 143] width 19 height 7
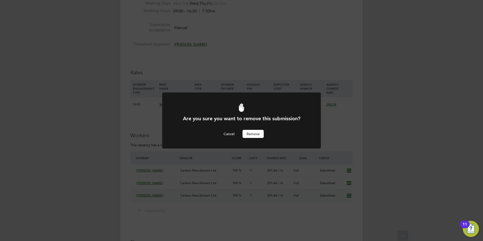
scroll to position [0, 0]
click at [254, 130] on button "Remove" at bounding box center [252, 134] width 21 height 8
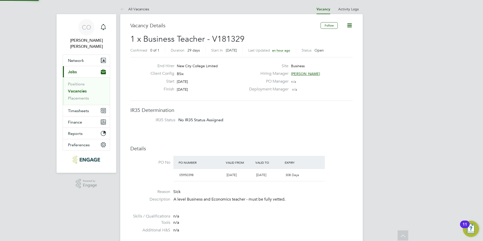
scroll to position [241, 0]
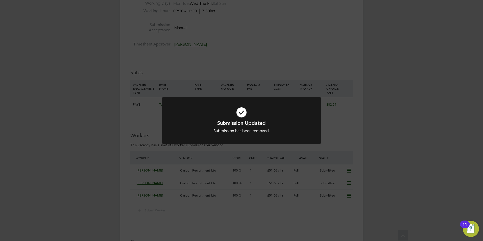
click at [245, 142] on div at bounding box center [241, 120] width 159 height 47
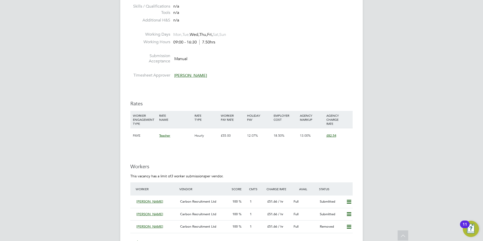
scroll to position [379, 0]
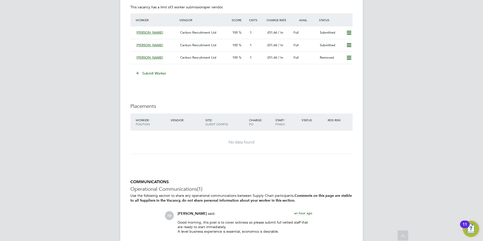
click at [137, 72] on icon at bounding box center [138, 73] width 4 height 4
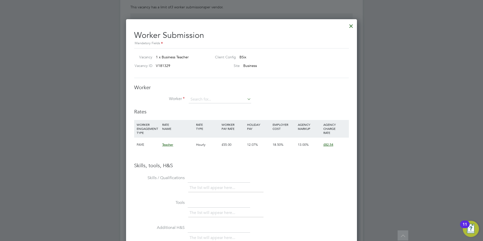
click at [200, 95] on div "Worker Worker Worker Engagement Type" at bounding box center [241, 96] width 215 height 24
click at [200, 97] on input at bounding box center [220, 100] width 62 height 8
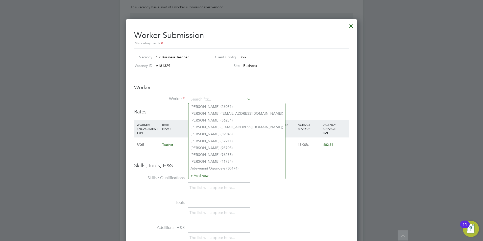
drag, startPoint x: 359, startPoint y: 128, endPoint x: 356, endPoint y: 129, distance: 3.7
click at [358, 128] on div at bounding box center [241, 120] width 483 height 241
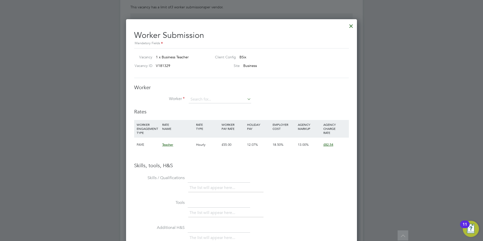
click at [211, 105] on li "Worker" at bounding box center [241, 102] width 215 height 13
click at [211, 101] on input at bounding box center [220, 100] width 62 height 8
type input "karl q"
click at [207, 114] on li "+ Add new" at bounding box center [219, 113] width 63 height 7
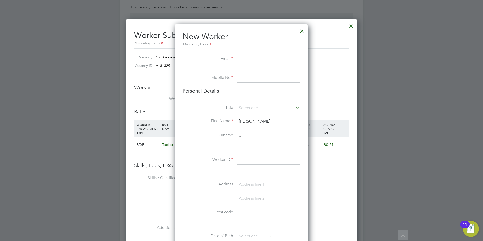
drag, startPoint x: 246, startPoint y: 52, endPoint x: 248, endPoint y: 55, distance: 3.9
drag, startPoint x: 248, startPoint y: 55, endPoint x: 243, endPoint y: 61, distance: 7.8
click at [243, 61] on input at bounding box center [268, 59] width 62 height 9
paste input "karl_donas@yahoo.co.uk"
type input "karl_donas@yahoo.co.uk"
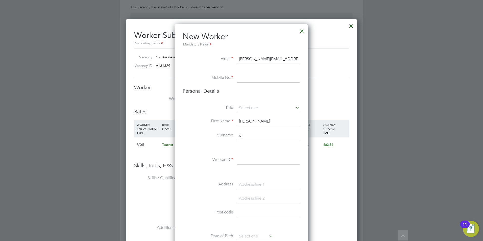
click at [259, 80] on input at bounding box center [268, 78] width 62 height 9
paste input "0203 731 5036"
type input "0203 731 5036"
drag, startPoint x: 272, startPoint y: 81, endPoint x: 225, endPoint y: 86, distance: 47.0
click at [225, 86] on li "Mobile No 0203 731 5036" at bounding box center [241, 81] width 117 height 14
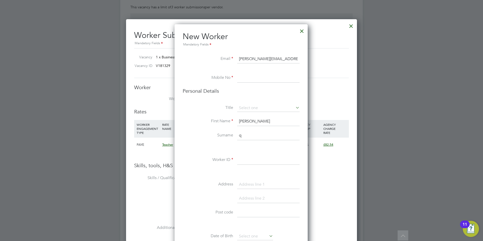
paste input "07446 168 902"
type input "07446 168 902"
click at [248, 108] on input at bounding box center [268, 108] width 62 height 8
click at [250, 118] on li "Mr" at bounding box center [268, 115] width 63 height 7
type input "Mr"
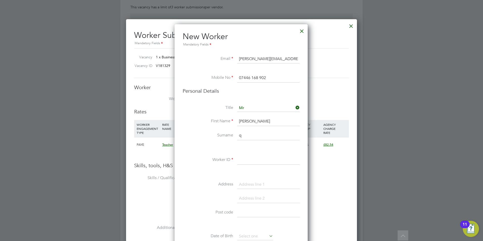
click at [251, 121] on input "karl" at bounding box center [268, 121] width 62 height 9
click at [252, 135] on input "q" at bounding box center [268, 135] width 62 height 9
paste input "Quarshie"
type input "Quarshie"
click at [240, 163] on input at bounding box center [268, 160] width 62 height 9
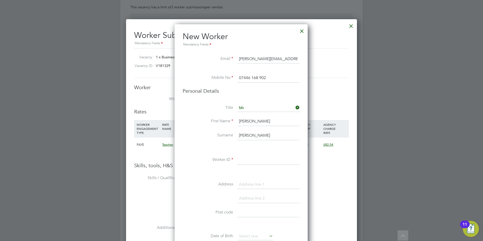
paste input "26047"
type input "26047"
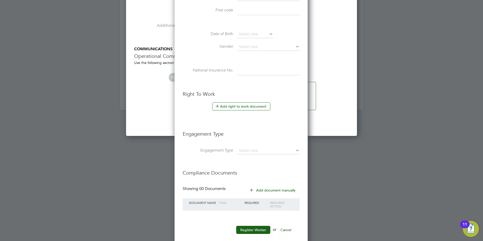
scroll to position [589, 0]
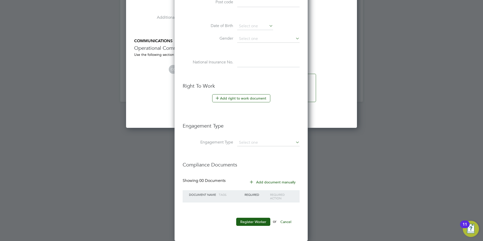
type input "Karl"
click at [278, 210] on li at bounding box center [241, 209] width 117 height 5
click at [257, 220] on button "Register Worker" at bounding box center [253, 222] width 34 height 8
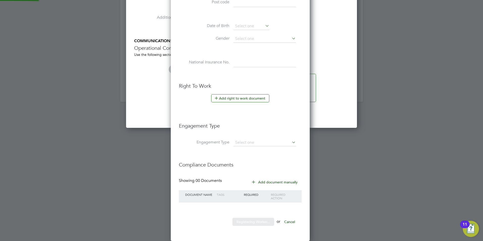
scroll to position [0, 0]
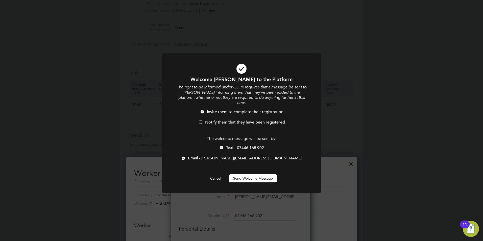
click at [218, 120] on span "Notify them that they have been registered" at bounding box center [245, 122] width 80 height 5
click at [238, 174] on button "Send Welcome Message" at bounding box center [253, 178] width 48 height 8
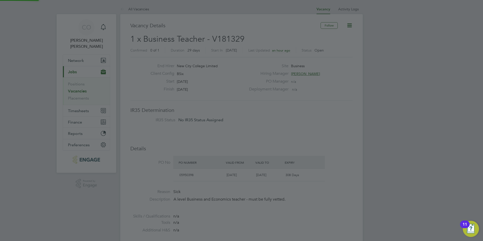
scroll to position [241, 0]
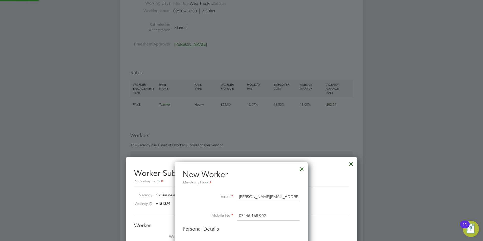
type input "Karl Quarshie (26047)"
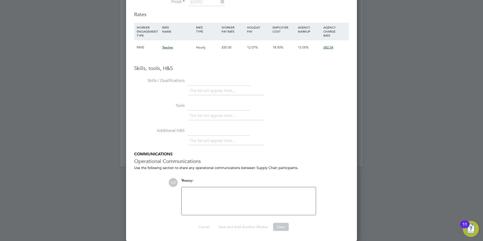
scroll to position [398, 0]
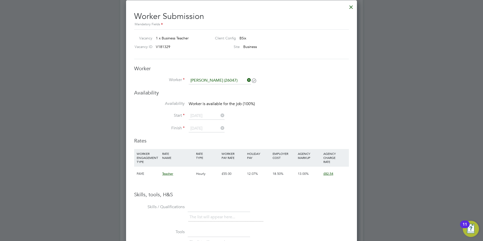
click li "Start 26 Sep 2025"
click div
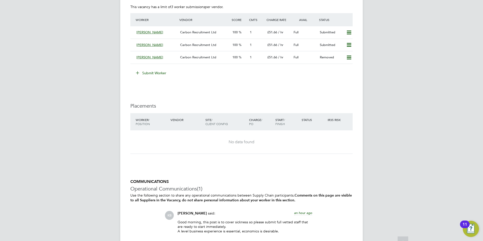
scroll to position [379, 0]
click icon
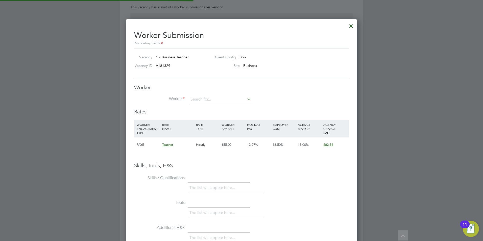
scroll to position [319, 231]
click input
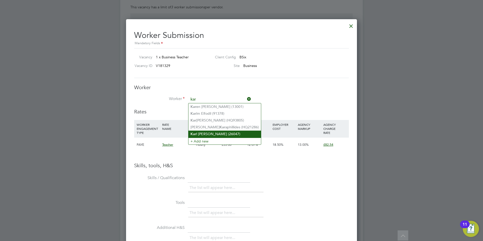
click li "Kar l Quarshie (26047)"
type input "Karl Quarshie (26047)"
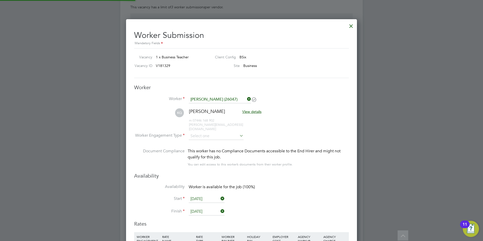
scroll to position [431, 231]
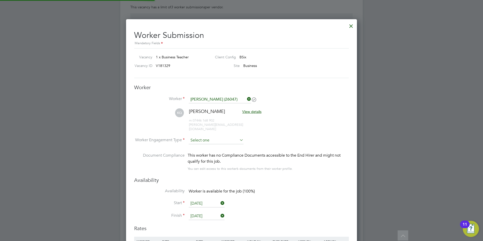
click input
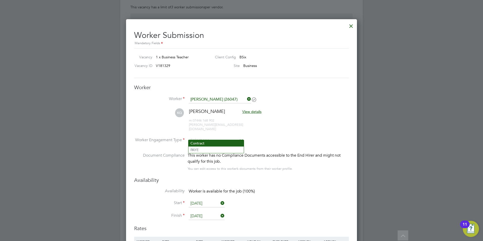
click li "Contract"
type input "Contract"
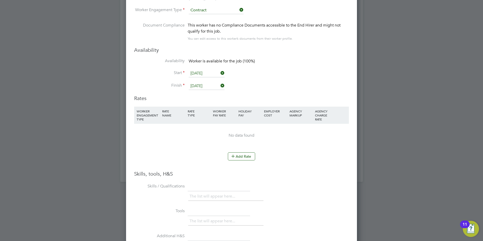
click li "WORKER ENGAGEMENT TYPE RATE NAME RATE TYPE WORKER PAY RATE HOLIDAY PAY EMPLOYER…"
click icon
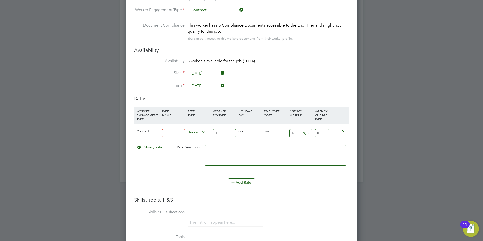
click input
type input "basic"
drag, startPoint x: 228, startPoint y: 129, endPoint x: 190, endPoint y: 128, distance: 38.4
click div "Contract basic Hourly 0 0 n/a 0 n/a 18 0 % 0"
type input "4"
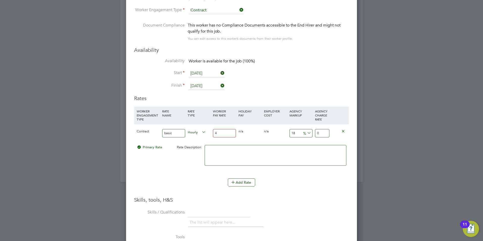
type input "4.72"
type input "40"
type input "47.2"
type input "40"
click input "18"
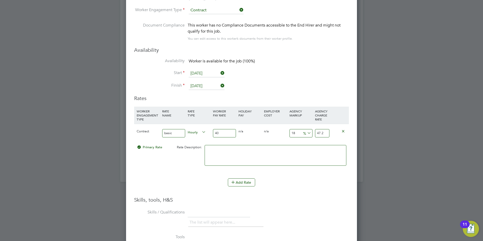
type input "1"
type input "40.4"
type input "2"
type input "40.8"
type input "23"
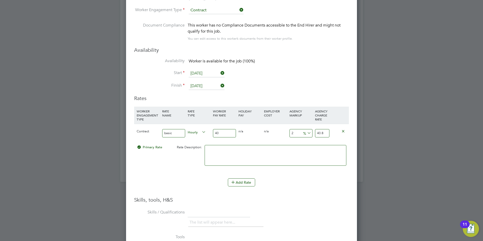
type input "49.2"
type input "23"
drag, startPoint x: 228, startPoint y: 130, endPoint x: 195, endPoint y: 128, distance: 32.4
click div "Contract basic Hourly 40 0 n/a 0 n/a 23 9.2 % 49.2"
type input "4"
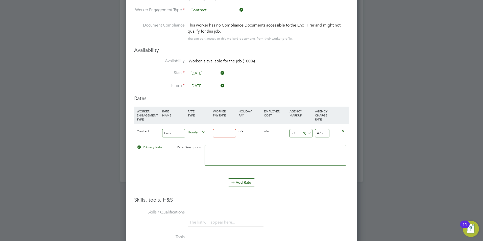
type input "4.92"
type input "41"
type input "50.43"
type input "4"
type input "4.92"
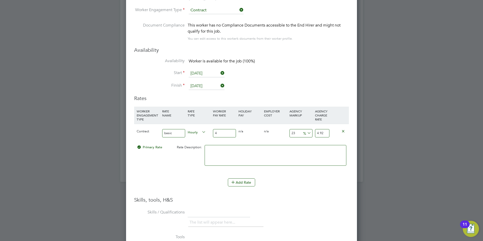
type input "42"
type input "51.66"
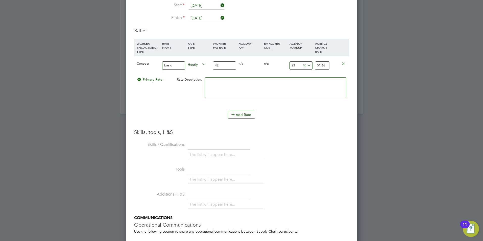
scroll to position [636, 0]
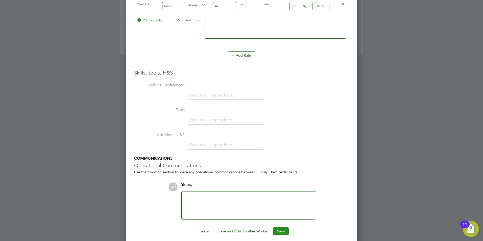
type input "42"
click button "Save"
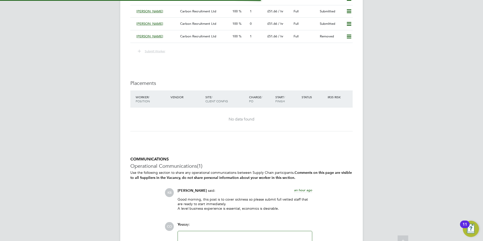
scroll to position [3, 3]
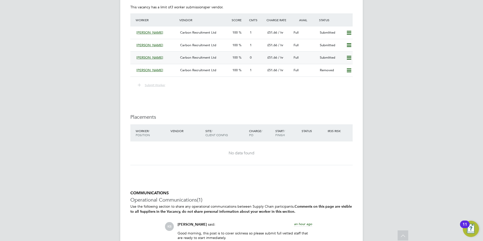
click div "Karl Quarshie"
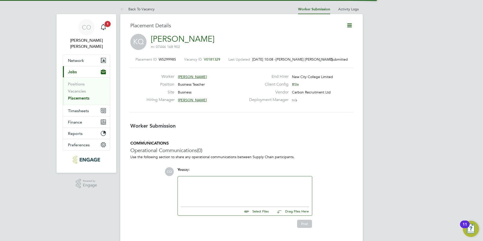
scroll to position [3, 3]
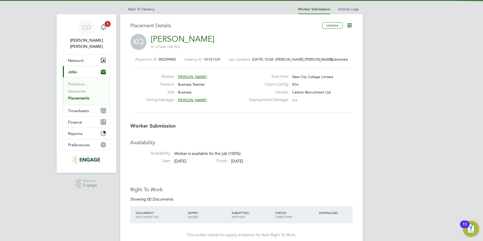
click div "Main navigation"
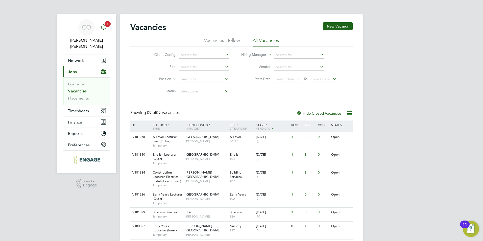
click at [104, 31] on div "Main navigation" at bounding box center [103, 27] width 10 height 10
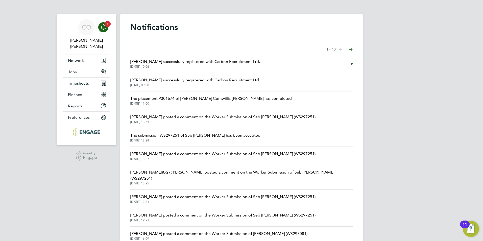
click at [129, 61] on div "Notifications Showing items 1 - 10 items Previous page Next page Karl Quarshie …" at bounding box center [241, 134] width 242 height 241
click at [130, 62] on div "Notifications Showing items 1 - 10 items Previous page Next page Karl Quarshie …" at bounding box center [241, 134] width 242 height 241
click at [134, 62] on span "Karl Quarshie successfully registered with Carbon Recruitment Ltd." at bounding box center [195, 62] width 130 height 6
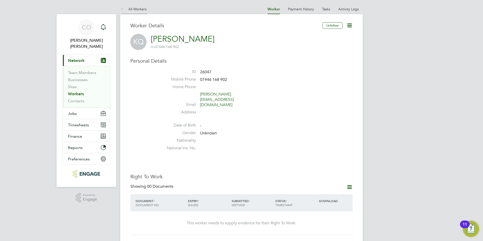
click at [120, 7] on icon at bounding box center [123, 9] width 6 height 6
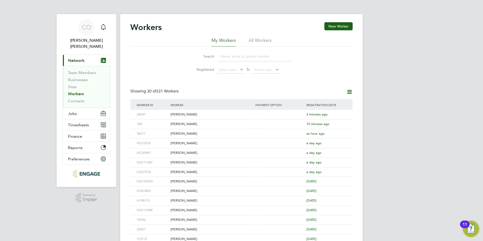
click at [120, 8] on div "CO Connor O'sullivan Notifications Applications: Current page: Network Team Mem…" at bounding box center [241, 215] width 483 height 430
click at [70, 111] on span "Jobs" at bounding box center [72, 113] width 9 height 5
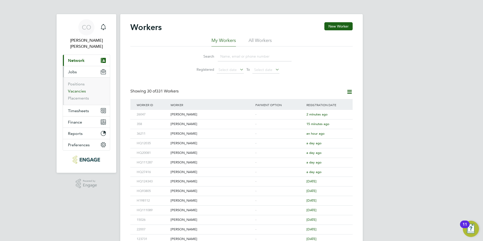
click at [71, 89] on link "Vacancies" at bounding box center [77, 91] width 18 height 5
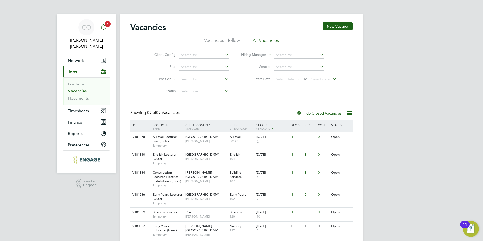
click at [103, 30] on icon "Main navigation" at bounding box center [103, 29] width 1 height 1
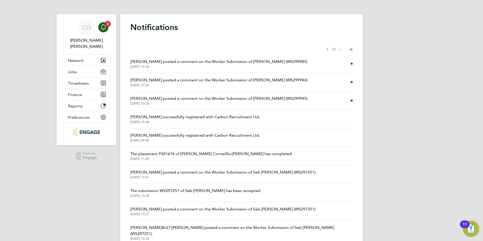
click at [170, 64] on span "Kerry Baker posted a comment on the Worker Submission of Karl Quarshie (WS29998…" at bounding box center [218, 62] width 177 height 6
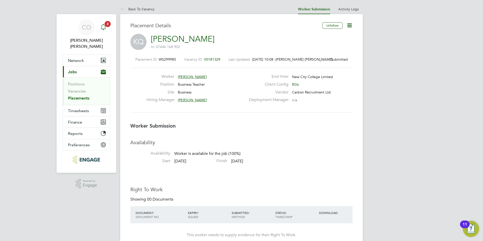
click at [104, 32] on div "Main navigation" at bounding box center [103, 27] width 10 height 10
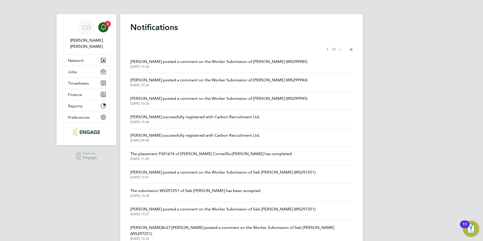
click at [169, 82] on span "Kerry Baker posted a comment on the Worker Submission of Ben Edeh (WS299944)" at bounding box center [218, 80] width 177 height 6
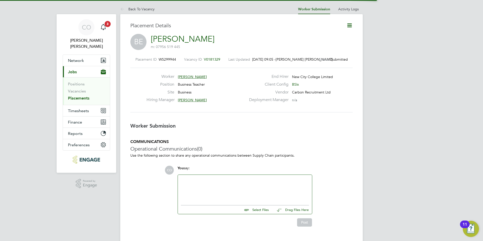
scroll to position [3, 3]
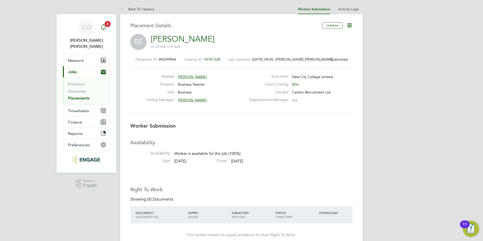
click at [101, 27] on icon "Main navigation" at bounding box center [103, 27] width 6 height 6
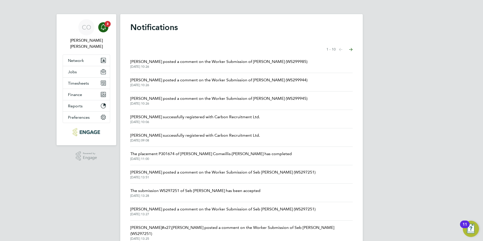
click at [178, 97] on span "[PERSON_NAME] posted a comment on the Worker Submission of [PERSON_NAME] (WS299…" at bounding box center [218, 98] width 177 height 6
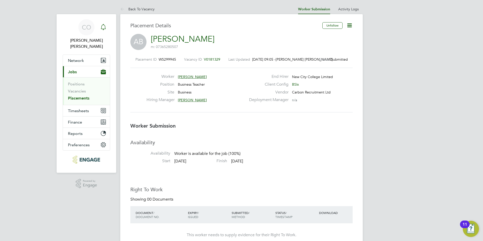
click at [107, 27] on div "Main navigation" at bounding box center [103, 27] width 10 height 10
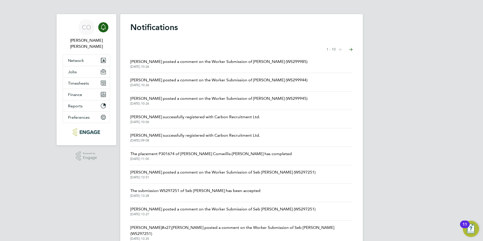
click at [171, 84] on span "[DATE] 10:26" at bounding box center [218, 85] width 177 height 4
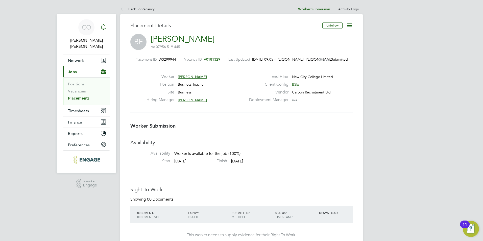
click at [103, 28] on icon "Main navigation" at bounding box center [103, 27] width 6 height 6
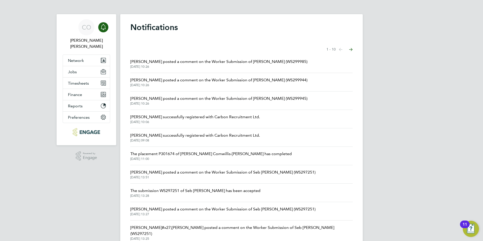
click at [237, 82] on span "[PERSON_NAME] posted a comment on the Worker Submission of [PERSON_NAME] (WS299…" at bounding box center [218, 80] width 177 height 6
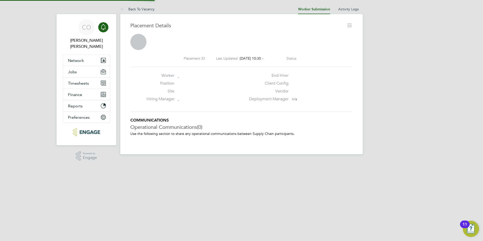
scroll to position [8, 100]
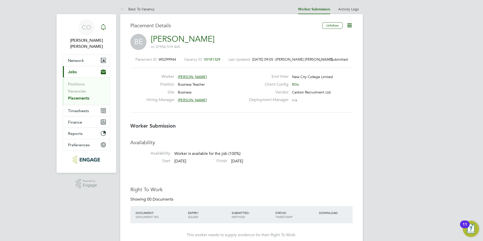
click at [101, 29] on icon "Main navigation" at bounding box center [103, 26] width 5 height 5
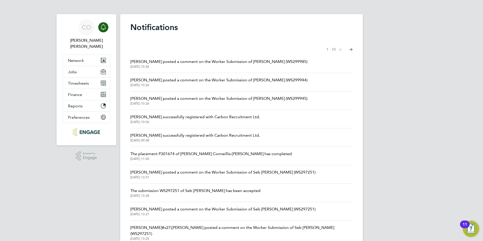
click at [140, 99] on span "[PERSON_NAME] posted a comment on the Worker Submission of [PERSON_NAME] (WS299…" at bounding box center [218, 98] width 177 height 6
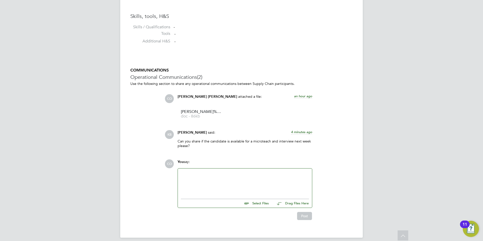
click at [204, 178] on div at bounding box center [245, 183] width 128 height 22
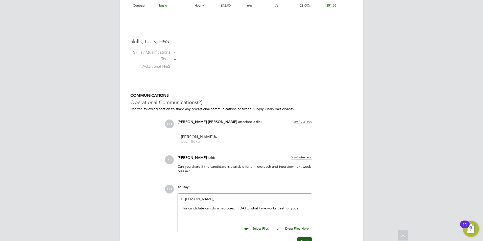
drag, startPoint x: 243, startPoint y: 210, endPoint x: 279, endPoint y: 207, distance: 35.2
click at [244, 210] on div "This candidate can do a microteach on Monday what time works best for you?" at bounding box center [245, 208] width 128 height 5
click at [307, 210] on div "This candidate can do a microteach on Monday what time works best for you?" at bounding box center [245, 208] width 128 height 5
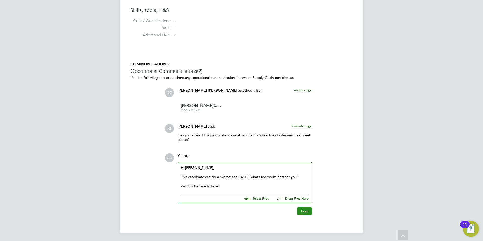
click at [306, 212] on button "Post" at bounding box center [304, 211] width 15 height 8
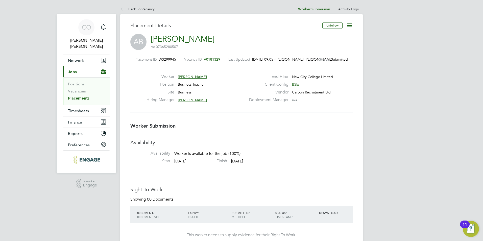
click at [121, 11] on icon at bounding box center [123, 9] width 6 height 6
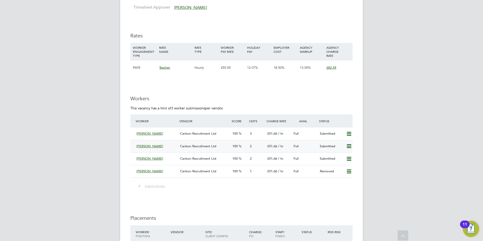
click at [133, 146] on div "Ben Edeh Carbon Recruitment Ltd 100 2 £51.66 / hr Full Submitted" at bounding box center [241, 146] width 222 height 13
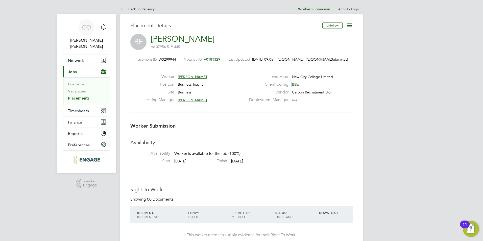
drag, startPoint x: 303, startPoint y: 85, endPoint x: 292, endPoint y: 85, distance: 11.4
click at [291, 85] on div "Client Config BSix" at bounding box center [300, 86] width 109 height 8
drag, startPoint x: 292, startPoint y: 85, endPoint x: 305, endPoint y: 85, distance: 13.1
click at [305, 85] on div "Client Config BSix" at bounding box center [300, 86] width 109 height 8
click at [298, 83] on div "Client Config BSix" at bounding box center [300, 86] width 109 height 8
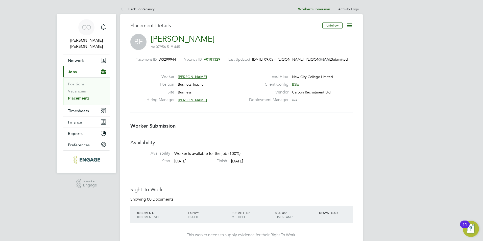
drag, startPoint x: 300, startPoint y: 84, endPoint x: 296, endPoint y: 85, distance: 4.1
click at [296, 85] on div "Client Config BSix" at bounding box center [300, 86] width 109 height 8
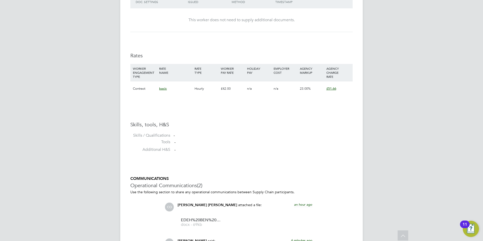
scroll to position [5, 0]
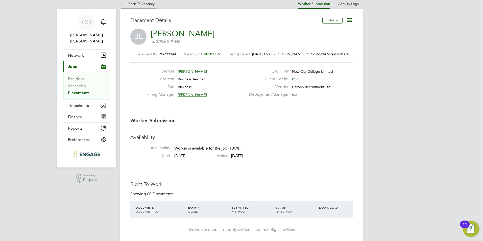
click at [122, 5] on icon at bounding box center [123, 4] width 6 height 6
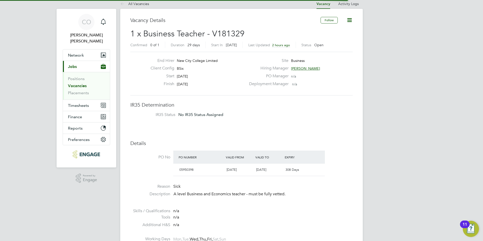
scroll to position [9, 47]
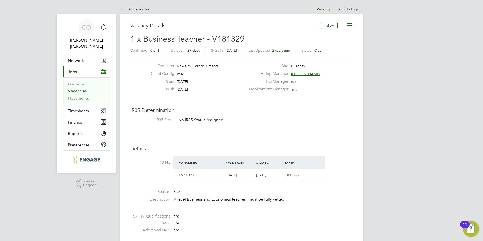
click at [120, 10] on icon at bounding box center [123, 9] width 6 height 6
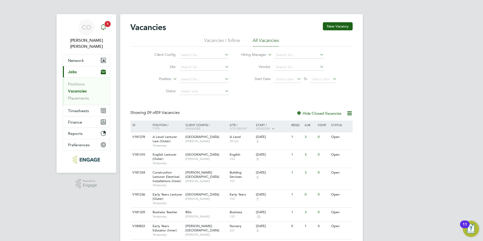
click at [105, 29] on icon "Main navigation" at bounding box center [103, 26] width 5 height 5
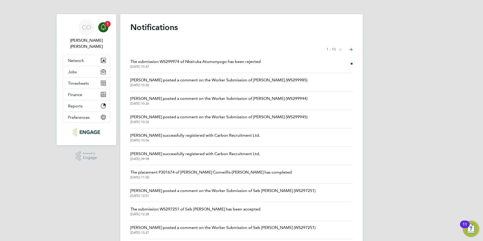
click at [206, 65] on span "[DATE] 10:47" at bounding box center [195, 67] width 130 height 4
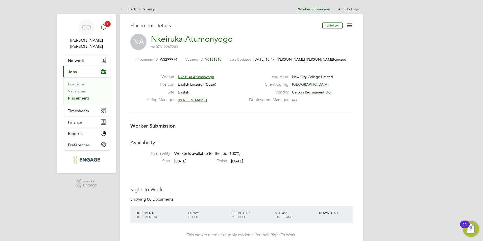
click at [103, 27] on icon "Main navigation" at bounding box center [103, 27] width 6 height 6
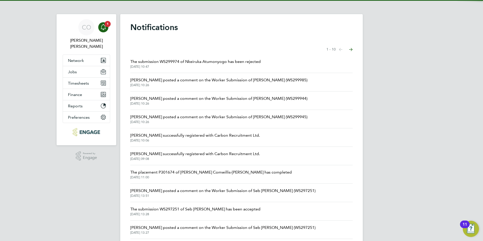
click at [159, 61] on span "The submission WS299974 of Nkeiruka Atumonyogo has been rejected" at bounding box center [195, 62] width 130 height 6
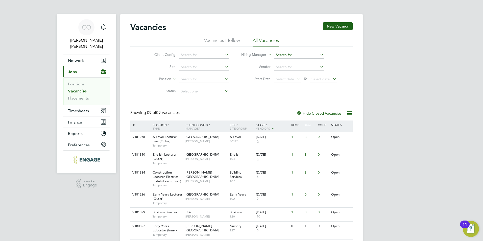
click at [276, 56] on input at bounding box center [299, 55] width 50 height 7
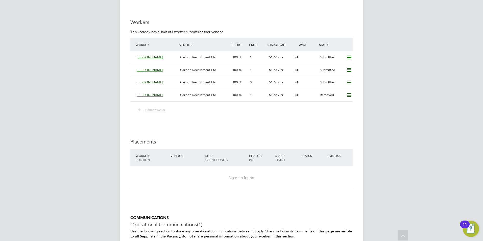
scroll to position [379, 0]
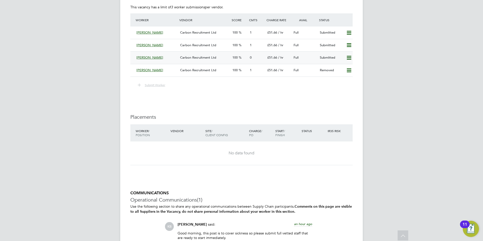
click at [135, 59] on div "[PERSON_NAME]" at bounding box center [156, 58] width 44 height 8
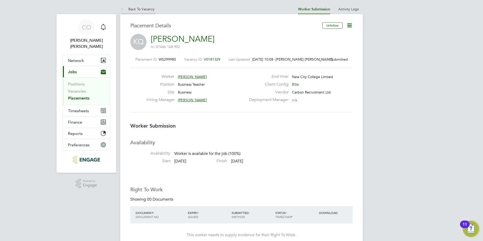
click at [122, 12] on icon at bounding box center [123, 9] width 6 height 6
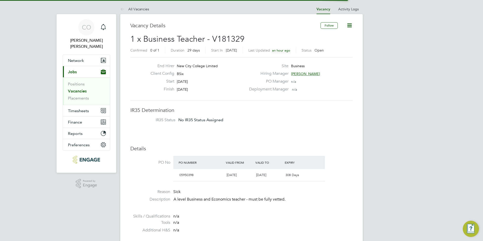
scroll to position [9, 47]
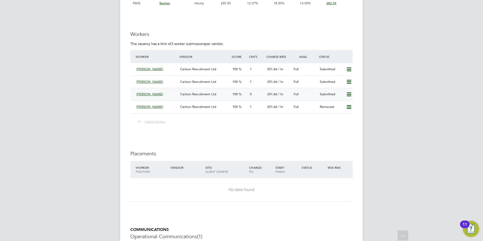
click at [133, 92] on div "[PERSON_NAME] Carbon Recruitment Ltd 100 0 £51.66 / hr Full Submitted" at bounding box center [241, 94] width 222 height 13
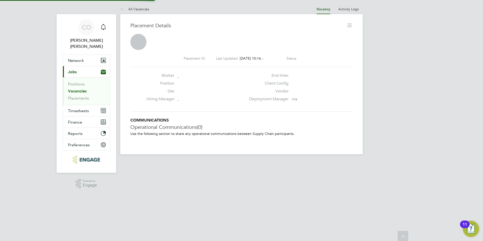
scroll to position [3, 3]
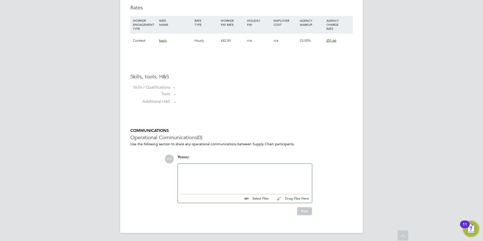
click at [249, 197] on input "file" at bounding box center [271, 197] width 76 height 7
type input "C:\fakepath\[PERSON_NAME] HQ00027838 (U).docx"
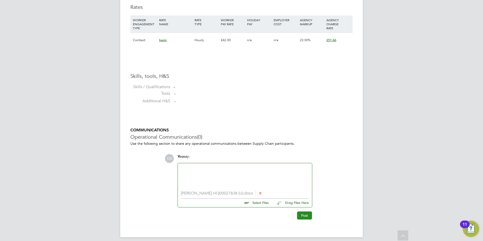
click at [305, 212] on button "Post" at bounding box center [304, 215] width 15 height 8
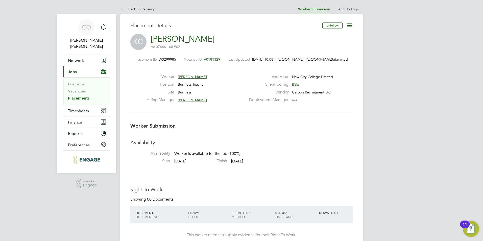
click at [122, 9] on icon at bounding box center [123, 9] width 6 height 6
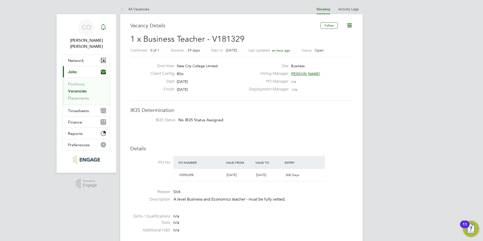
click at [103, 33] on link "Notifications" at bounding box center [103, 27] width 10 height 16
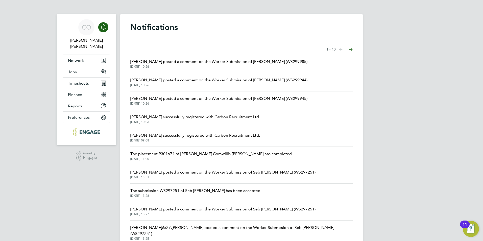
click at [198, 81] on span "[PERSON_NAME] posted a comment on the Worker Submission of [PERSON_NAME] (WS299…" at bounding box center [218, 80] width 177 height 6
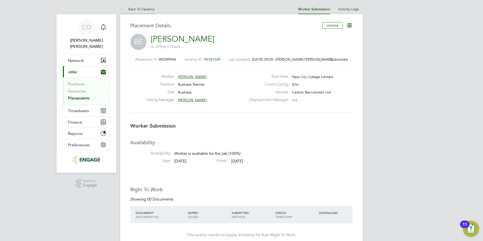
click at [122, 7] on icon at bounding box center [123, 9] width 6 height 6
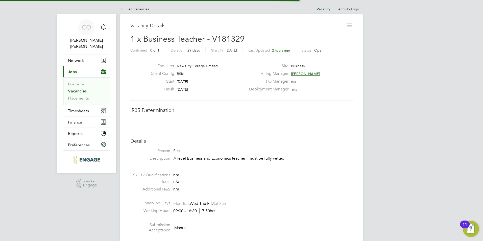
scroll to position [3, 3]
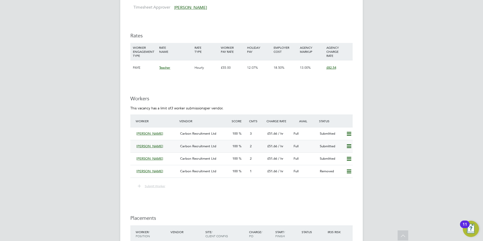
click at [349, 148] on icon at bounding box center [349, 146] width 6 height 4
click at [347, 156] on li "Remove" at bounding box center [341, 157] width 19 height 7
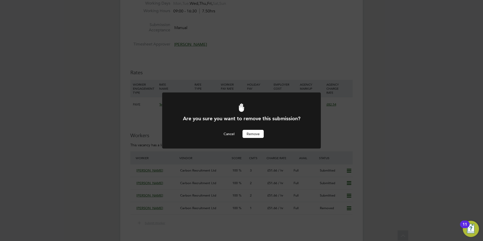
click at [252, 137] on button "Remove" at bounding box center [252, 134] width 21 height 8
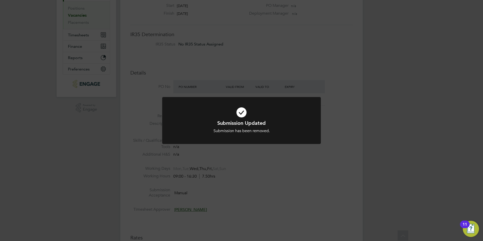
click at [316, 208] on div "Submission Updated Submission has been removed. Cancel Okay" at bounding box center [241, 120] width 483 height 241
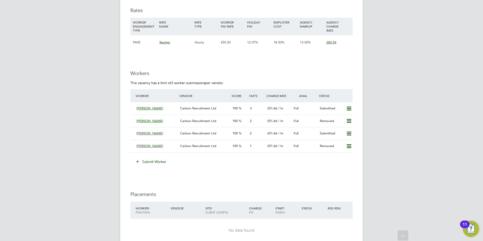
click at [347, 148] on icon at bounding box center [349, 146] width 6 height 4
click at [343, 156] on li "Resubmit" at bounding box center [340, 157] width 21 height 7
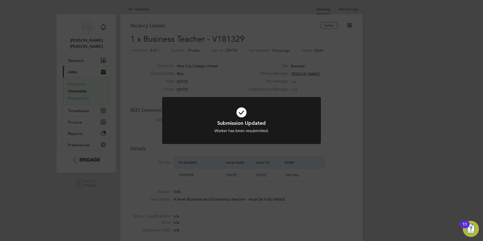
click at [355, 173] on div "Submission Updated Worker has been resubmitted. Cancel Okay" at bounding box center [241, 120] width 483 height 241
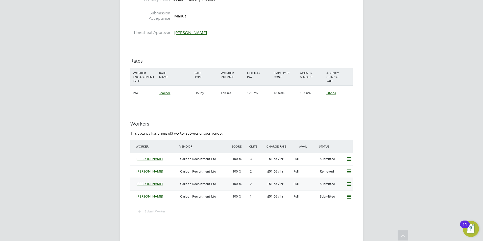
click at [134, 182] on div "[PERSON_NAME]" at bounding box center [156, 184] width 44 height 8
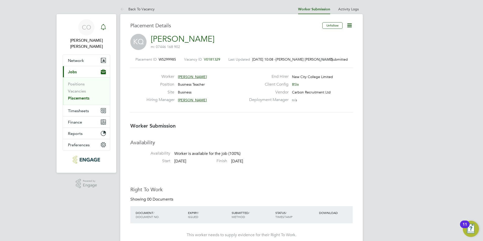
click at [103, 28] on icon "Main navigation" at bounding box center [103, 27] width 6 height 6
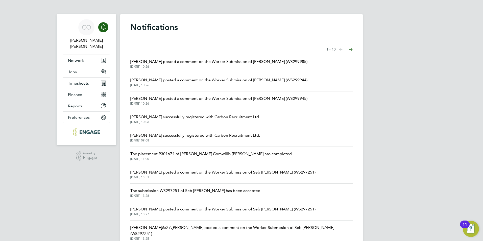
click at [224, 81] on span "[PERSON_NAME] posted a comment on the Worker Submission of [PERSON_NAME] (WS299…" at bounding box center [218, 80] width 177 height 6
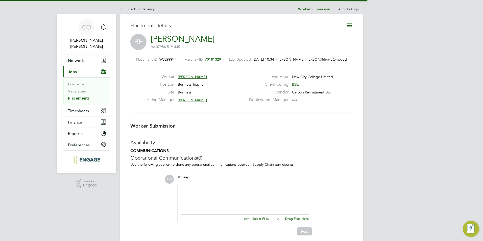
scroll to position [8, 100]
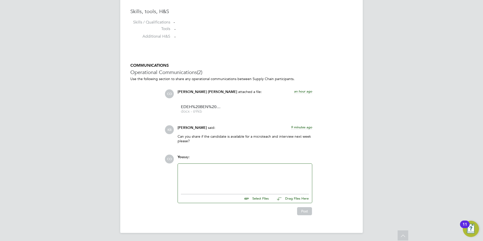
click at [219, 164] on div at bounding box center [245, 178] width 134 height 28
click at [219, 166] on div at bounding box center [245, 178] width 134 height 28
click at [218, 168] on div at bounding box center [245, 178] width 128 height 22
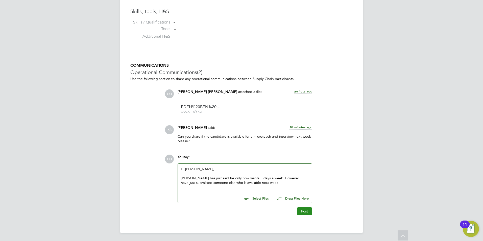
click at [298, 207] on button "Post" at bounding box center [304, 211] width 15 height 8
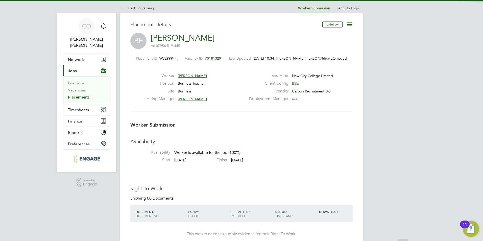
scroll to position [0, 0]
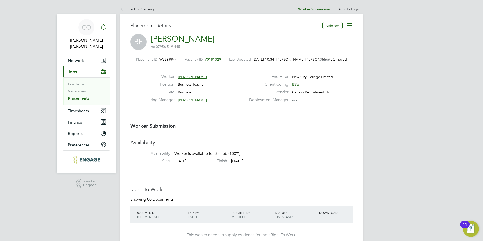
click at [104, 24] on icon "Main navigation" at bounding box center [103, 26] width 5 height 5
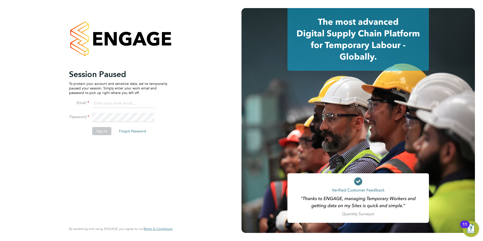
type input "[PERSON_NAME][EMAIL_ADDRESS][DOMAIN_NAME]"
click at [99, 131] on button "Sign In" at bounding box center [101, 131] width 19 height 8
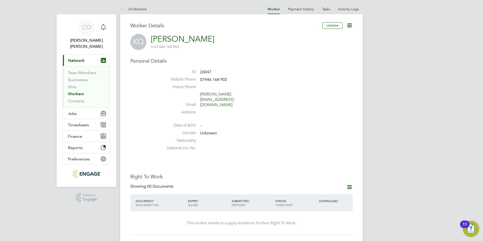
click at [102, 28] on icon "Main navigation" at bounding box center [103, 27] width 6 height 6
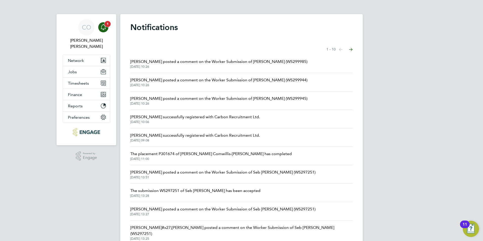
click at [102, 31] on div "Main navigation" at bounding box center [103, 27] width 10 height 10
click at [106, 30] on icon "Main navigation" at bounding box center [103, 27] width 6 height 6
click at [106, 32] on link "Notifications 1" at bounding box center [103, 27] width 10 height 16
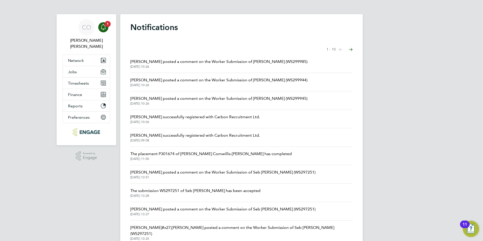
click at [98, 19] on link "Notifications 1" at bounding box center [103, 27] width 10 height 16
click at [103, 21] on link "Notifications 1" at bounding box center [103, 27] width 10 height 16
click at [193, 58] on li "[PERSON_NAME] posted a comment on the Worker Submission of [PERSON_NAME] (WS299…" at bounding box center [241, 64] width 222 height 18
click at [194, 60] on span "[PERSON_NAME] posted a comment on the Worker Submission of [PERSON_NAME] (WS299…" at bounding box center [218, 62] width 177 height 6
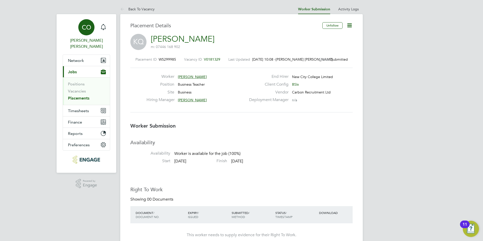
click at [109, 29] on link "CO [PERSON_NAME] [PERSON_NAME]" at bounding box center [86, 34] width 47 height 30
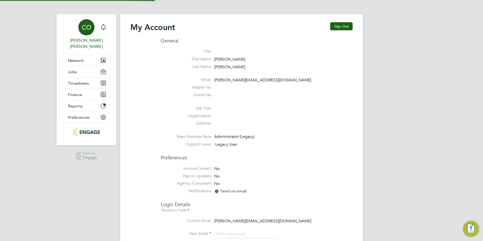
type input "[PERSON_NAME][EMAIL_ADDRESS][DOMAIN_NAME]"
click at [105, 28] on icon "Main navigation" at bounding box center [103, 27] width 6 height 6
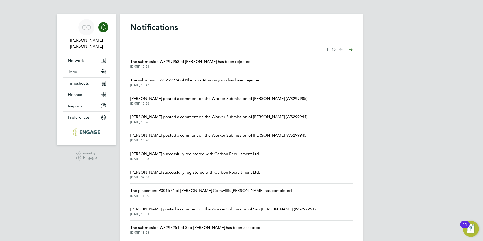
click at [169, 63] on span "The submission WS299953 of [PERSON_NAME] has been rejected" at bounding box center [190, 62] width 120 height 6
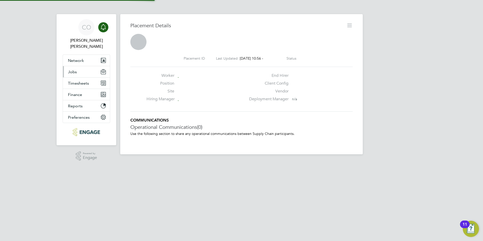
scroll to position [3, 3]
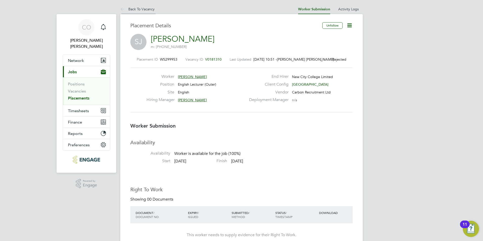
click at [123, 10] on icon at bounding box center [123, 9] width 6 height 6
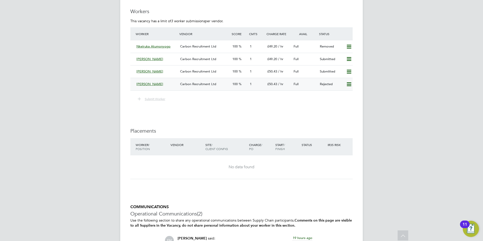
click at [349, 86] on icon at bounding box center [349, 84] width 6 height 4
click at [335, 94] on li "Resubmit" at bounding box center [340, 94] width 21 height 7
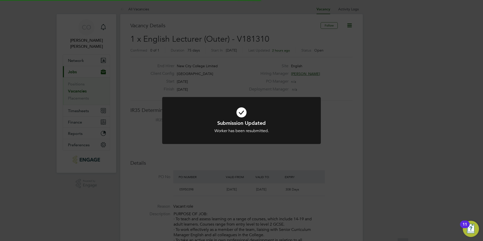
scroll to position [15, 35]
click at [336, 105] on div "Submission Updated Worker has been resubmitted. Cancel Okay" at bounding box center [241, 120] width 483 height 241
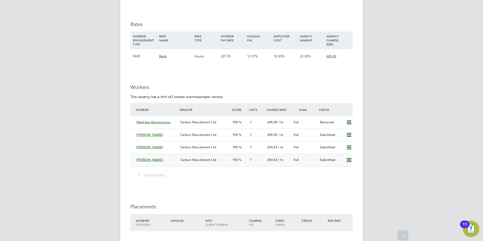
click at [345, 165] on div "[PERSON_NAME] Carbon Recruitment Ltd 100 1 £50.43 / hr Full Submitted" at bounding box center [241, 160] width 222 height 13
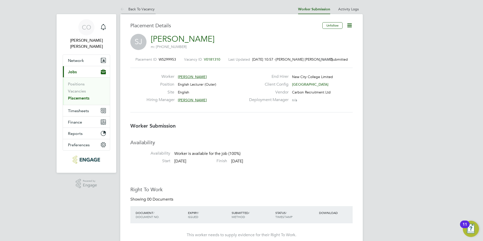
click at [121, 10] on icon at bounding box center [123, 9] width 6 height 6
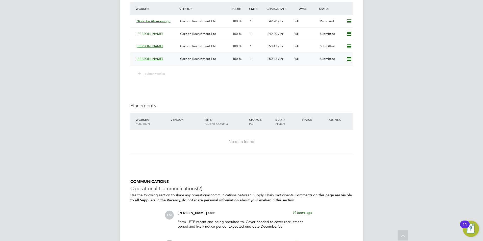
click at [349, 58] on icon at bounding box center [349, 59] width 6 height 4
click at [341, 72] on li "Remove" at bounding box center [341, 69] width 19 height 7
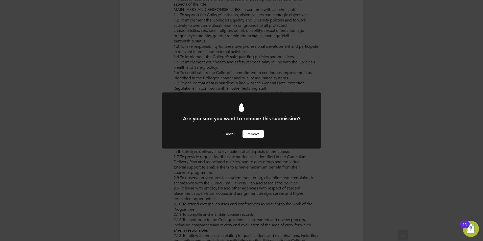
click at [263, 130] on button "Remove" at bounding box center [252, 134] width 21 height 8
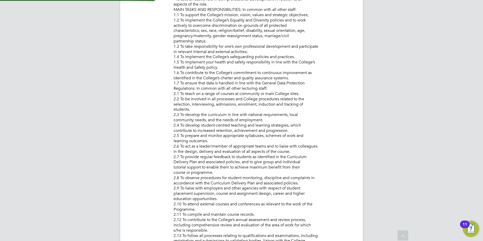
click at [261, 132] on div "Are you sure you want to remove this submission? Cancel Remove" at bounding box center [241, 126] width 131 height 23
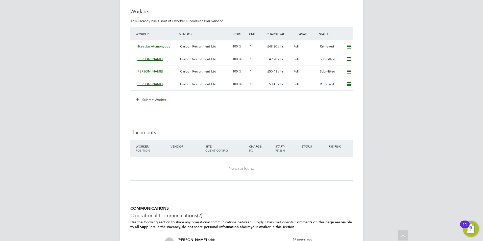
click at [137, 101] on icon at bounding box center [138, 99] width 4 height 4
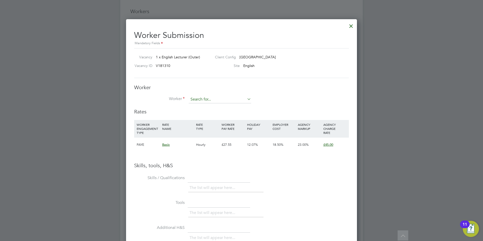
click at [208, 101] on input at bounding box center [220, 100] width 62 height 8
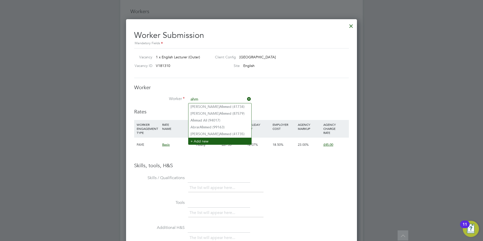
type input "ahm"
click at [202, 140] on li "+ Add new" at bounding box center [219, 141] width 63 height 7
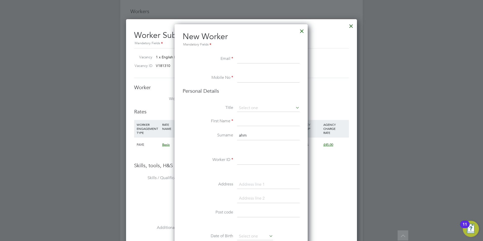
paste input "[EMAIL_ADDRESS][DOMAIN_NAME]"
type input "[EMAIL_ADDRESS][DOMAIN_NAME]"
click at [264, 82] on input at bounding box center [268, 78] width 62 height 9
paste input "[PHONE_NUMBER]"
type input "[PHONE_NUMBER]"
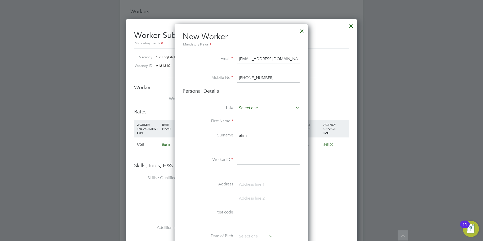
click at [260, 109] on input at bounding box center [268, 108] width 62 height 8
click at [261, 116] on li "Mr" at bounding box center [268, 115] width 63 height 7
type input "Mr"
click at [261, 119] on input at bounding box center [268, 121] width 62 height 9
type input "[PERSON_NAME]"
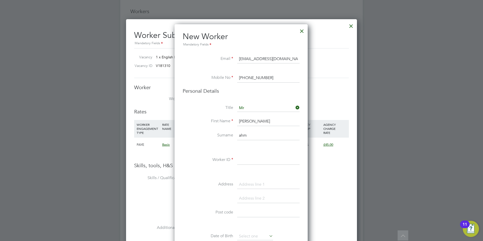
click at [246, 135] on input "ahm" at bounding box center [268, 135] width 62 height 9
type input "[PERSON_NAME]"
click at [247, 159] on input at bounding box center [268, 160] width 62 height 9
paste input "120322"
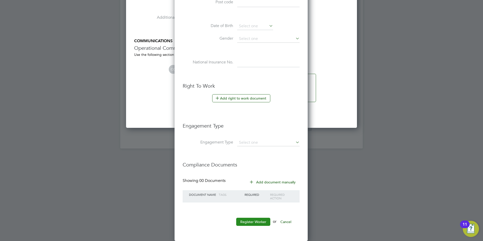
type input "120322"
click at [253, 224] on button "Register Worker" at bounding box center [253, 222] width 34 height 8
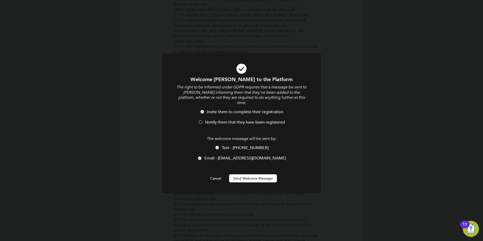
click at [214, 120] on span "Notify them that they have been registered" at bounding box center [245, 122] width 80 height 5
click at [246, 174] on button "Send Welcome Message" at bounding box center [253, 178] width 48 height 8
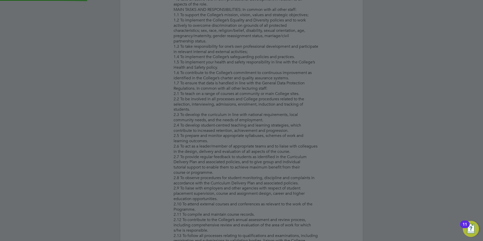
type input "[PERSON_NAME] (120322)"
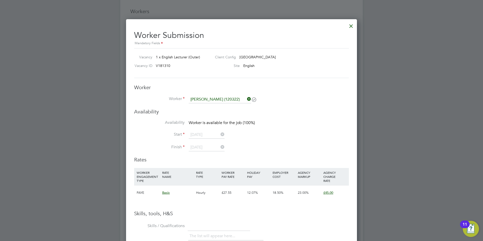
click at [206, 140] on li "Start [DATE]" at bounding box center [241, 137] width 215 height 13
click at [347, 29] on div at bounding box center [351, 24] width 9 height 9
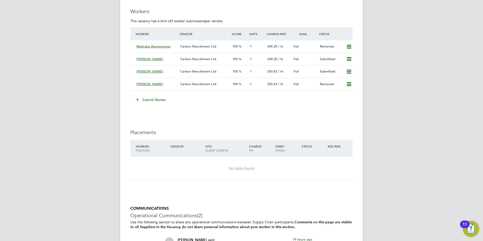
click at [138, 101] on icon at bounding box center [138, 99] width 4 height 4
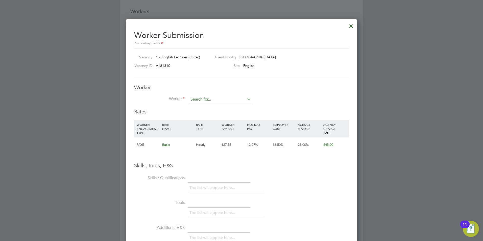
click at [197, 97] on input at bounding box center [220, 100] width 62 height 8
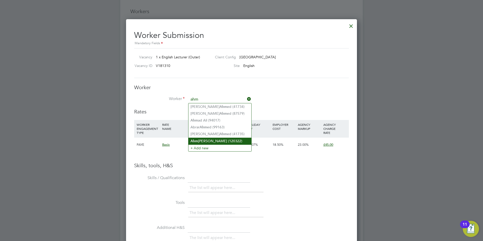
click at [207, 141] on li "Ahm [PERSON_NAME] (120322)" at bounding box center [219, 141] width 63 height 7
type input "[PERSON_NAME] (120322)"
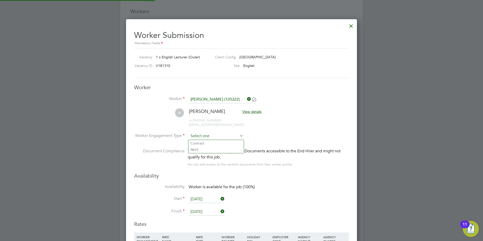
click at [208, 133] on input at bounding box center [216, 136] width 55 height 8
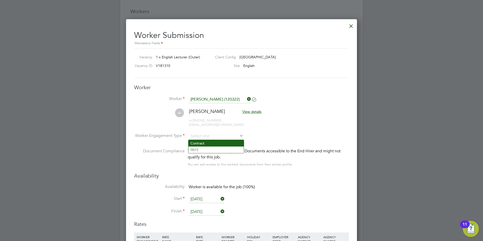
click at [209, 142] on li "Contract" at bounding box center [215, 143] width 55 height 7
type input "Contract"
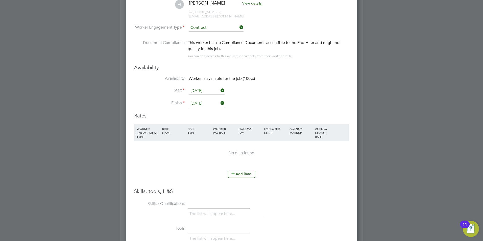
scroll to position [863, 0]
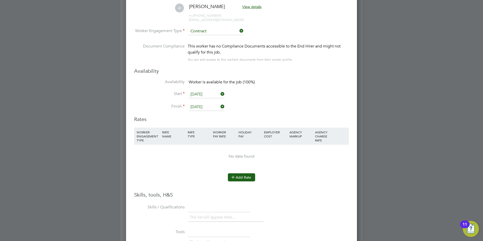
click at [239, 178] on button "Add Rate" at bounding box center [241, 177] width 27 height 8
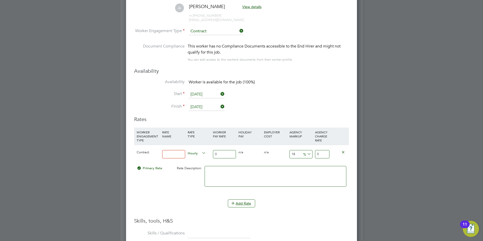
click at [167, 157] on input at bounding box center [173, 154] width 23 height 8
type input "basic"
drag, startPoint x: 216, startPoint y: 156, endPoint x: 206, endPoint y: 156, distance: 9.4
click at [207, 156] on div "Contract basic Hourly 0 0 n/a 0 n/a 18 0 % 0" at bounding box center [241, 154] width 215 height 19
click at [221, 156] on input "0" at bounding box center [224, 154] width 23 height 8
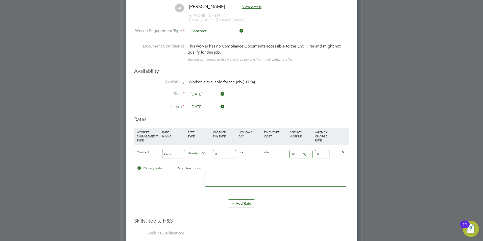
click at [220, 156] on input "0" at bounding box center [224, 154] width 23 height 8
drag, startPoint x: 220, startPoint y: 156, endPoint x: 216, endPoint y: 158, distance: 4.5
click at [216, 158] on input "0" at bounding box center [224, 154] width 23 height 8
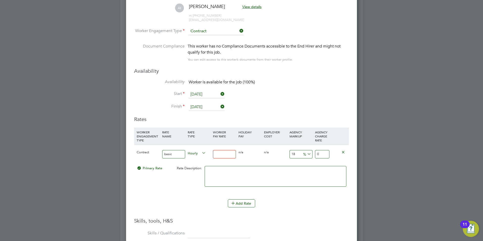
type input "4"
type input "4.72"
type input "40"
type input "47.2"
type input "40"
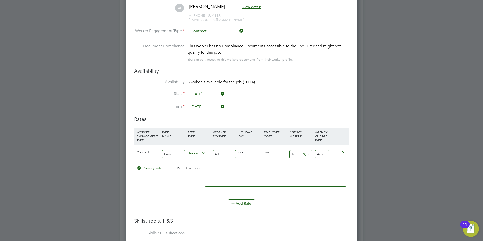
drag, startPoint x: 298, startPoint y: 155, endPoint x: 287, endPoint y: 156, distance: 11.0
click at [287, 156] on div "Contract basic Hourly 40 0 n/a 0 n/a 18 7.2 % 47.2" at bounding box center [241, 154] width 215 height 19
type input "2"
type input "40.8"
type input "23"
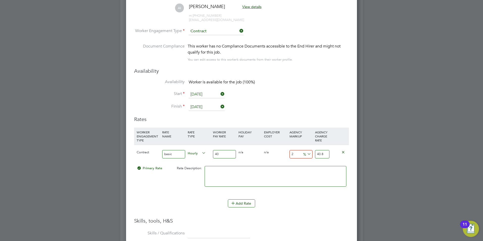
type input "49.2"
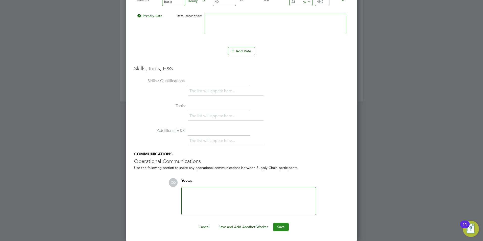
type input "23"
click at [278, 225] on button "Save" at bounding box center [281, 227] width 16 height 8
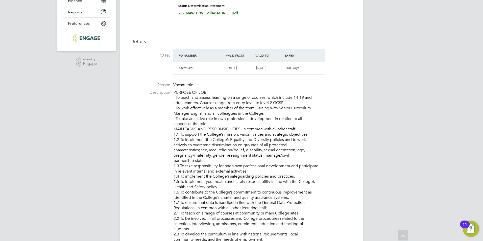
scroll to position [0, 0]
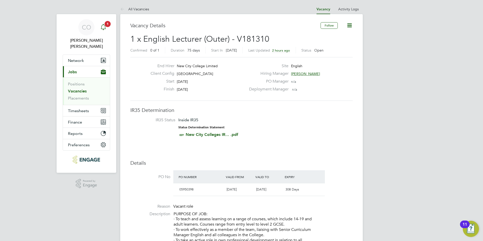
click at [103, 28] on icon "Main navigation" at bounding box center [103, 27] width 6 height 6
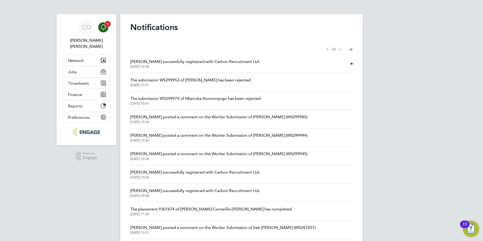
click at [107, 28] on div "Main navigation" at bounding box center [103, 27] width 10 height 10
click at [141, 62] on span "[PERSON_NAME] successfully registered with Carbon Recruitment Ltd." at bounding box center [195, 62] width 130 height 6
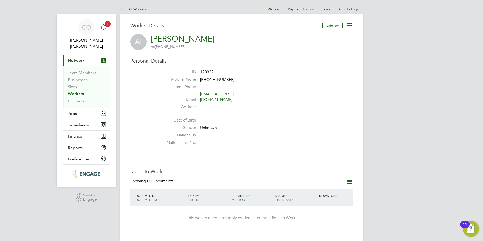
click at [106, 25] on span "1" at bounding box center [108, 24] width 6 height 6
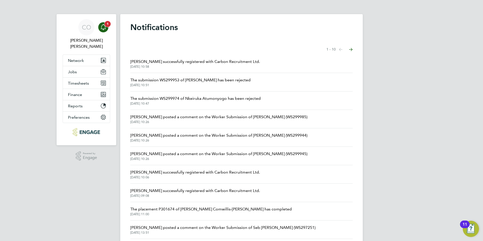
click at [105, 26] on icon "Main navigation" at bounding box center [103, 26] width 5 height 5
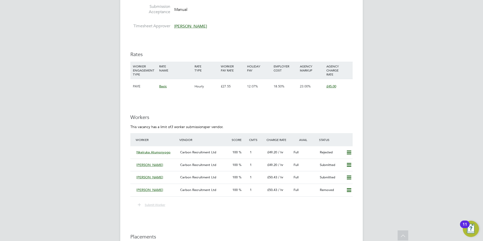
scroll to position [707, 0]
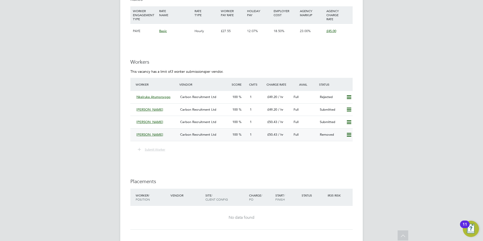
click at [347, 136] on icon at bounding box center [349, 135] width 6 height 4
click at [344, 142] on li "Resubmit" at bounding box center [340, 145] width 21 height 7
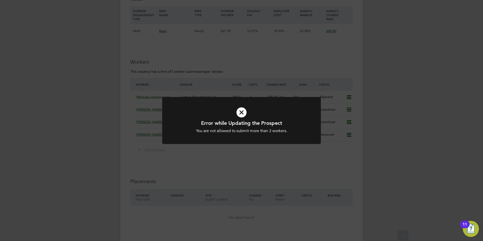
click at [321, 152] on div "Error while Updating the Prospect You are not allowed to submit more than 3 wor…" at bounding box center [241, 120] width 483 height 241
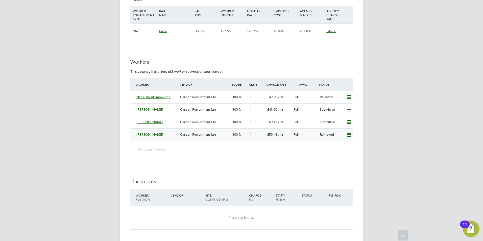
click at [346, 135] on icon at bounding box center [349, 135] width 6 height 4
click at [334, 148] on li "Resubmit" at bounding box center [340, 145] width 21 height 7
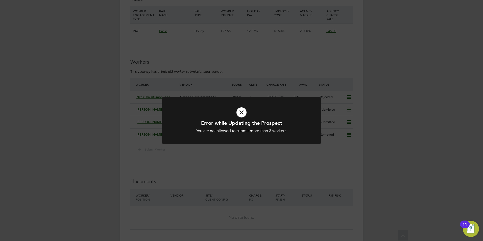
click at [319, 161] on div "Error while Updating the Prospect You are not allowed to submit more than 3 wor…" at bounding box center [241, 120] width 483 height 241
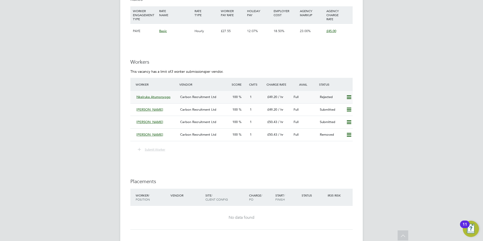
click at [350, 95] on icon at bounding box center [349, 97] width 6 height 4
click at [344, 105] on li "Resubmit" at bounding box center [340, 107] width 21 height 7
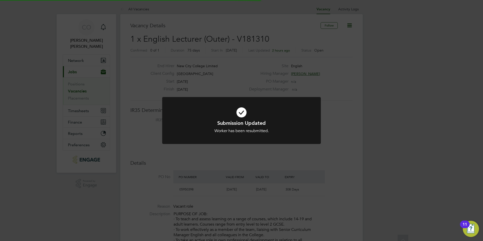
scroll to position [3, 3]
click at [316, 112] on div at bounding box center [241, 120] width 159 height 47
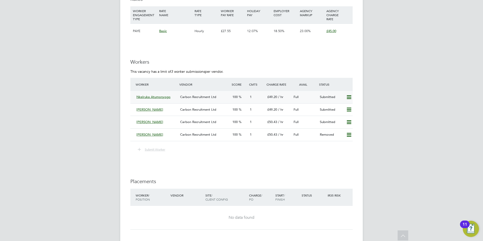
click at [346, 98] on icon at bounding box center [349, 97] width 6 height 4
click at [347, 108] on li "Remove" at bounding box center [341, 107] width 19 height 7
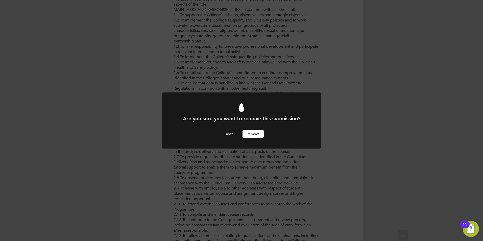
click at [247, 134] on button "Remove" at bounding box center [252, 134] width 21 height 8
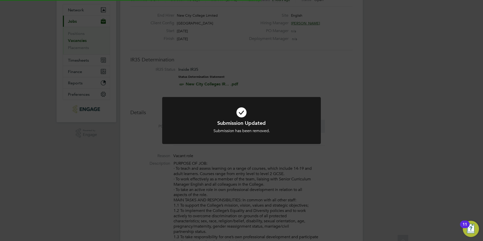
click at [288, 158] on div "Submission Updated Submission has been removed. Cancel Okay" at bounding box center [241, 120] width 483 height 241
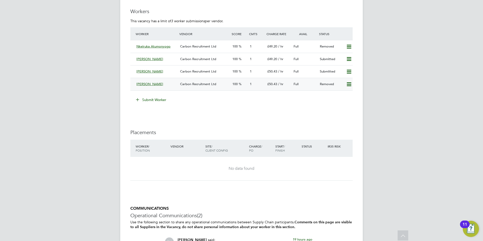
click at [350, 83] on icon at bounding box center [349, 84] width 6 height 4
click at [339, 95] on li "Resubmit" at bounding box center [340, 94] width 21 height 7
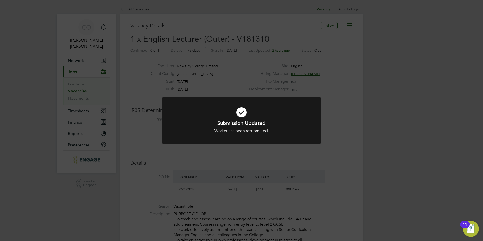
click at [342, 103] on div "Submission Updated Worker has been resubmitted. Cancel Okay" at bounding box center [241, 120] width 483 height 241
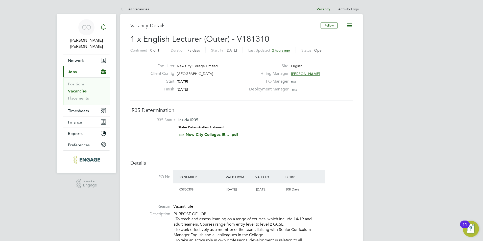
click at [105, 29] on icon "Main navigation" at bounding box center [103, 26] width 5 height 5
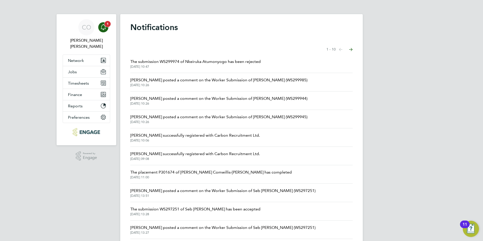
click at [108, 30] on div "Main navigation" at bounding box center [103, 27] width 10 height 10
click at [107, 30] on div "Main navigation" at bounding box center [103, 27] width 10 height 10
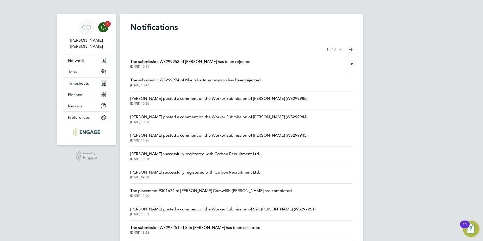
click at [165, 63] on span "The submission WS299953 of [PERSON_NAME] has been rejected" at bounding box center [190, 62] width 120 height 6
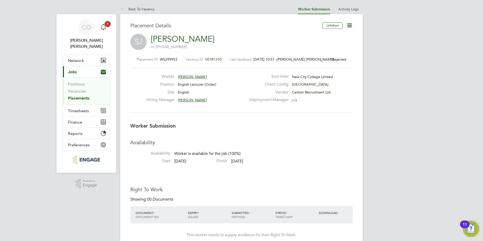
click at [104, 29] on icon "Main navigation" at bounding box center [103, 26] width 5 height 5
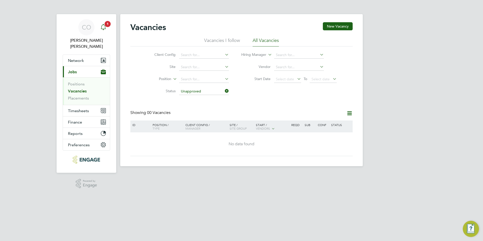
click at [105, 29] on icon "Main navigation" at bounding box center [103, 27] width 6 height 6
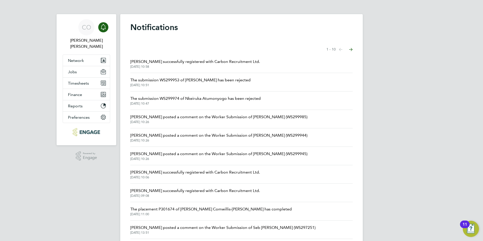
click at [181, 82] on span "The submission WS299953 of [PERSON_NAME] has been rejected" at bounding box center [190, 80] width 120 height 6
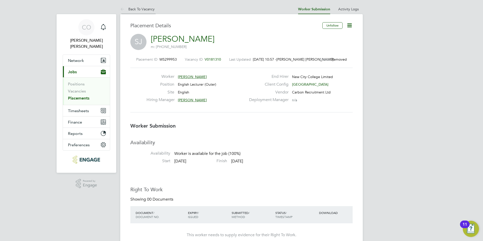
click at [121, 9] on icon at bounding box center [123, 9] width 6 height 6
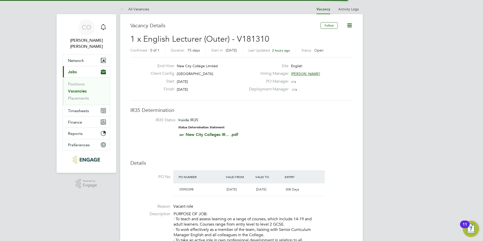
scroll to position [3, 3]
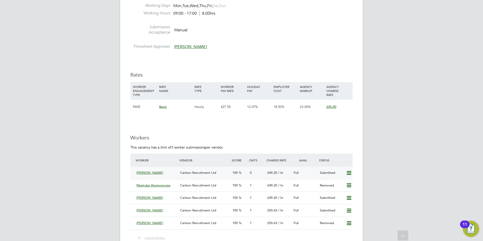
click at [135, 173] on div "[PERSON_NAME]" at bounding box center [156, 173] width 44 height 8
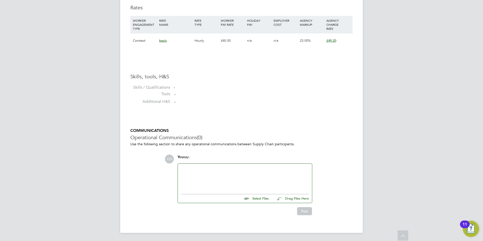
click at [260, 198] on input "file" at bounding box center [271, 197] width 76 height 7
type input "C:\fakepath\Ahmed-Idris_24516189.docx"
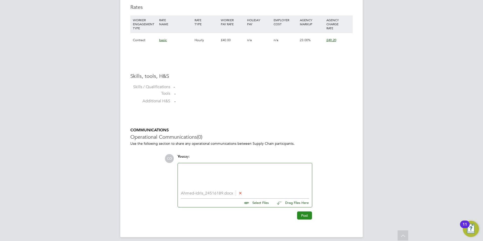
click at [310, 217] on button "Post" at bounding box center [304, 215] width 15 height 8
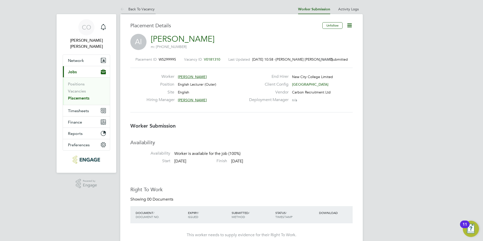
click at [121, 6] on icon at bounding box center [123, 9] width 6 height 6
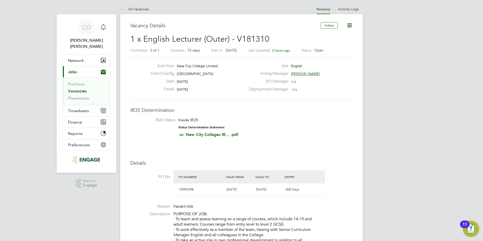
click at [104, 26] on icon "Main navigation" at bounding box center [103, 27] width 6 height 6
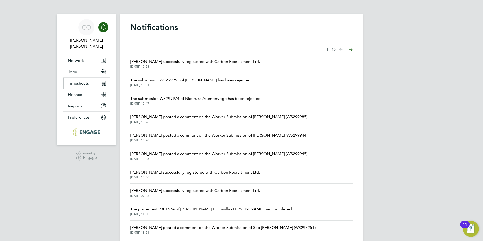
click at [72, 81] on span "Timesheets" at bounding box center [78, 83] width 21 height 5
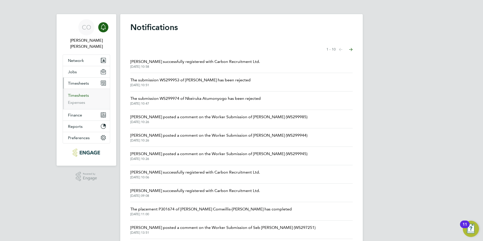
click at [76, 93] on link "Timesheets" at bounding box center [78, 95] width 21 height 5
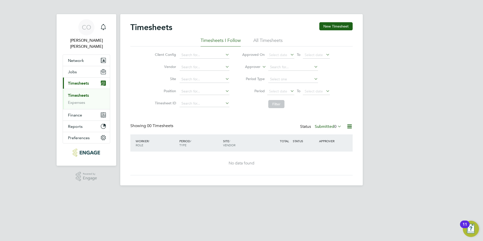
click at [267, 40] on li "All Timesheets" at bounding box center [267, 41] width 29 height 9
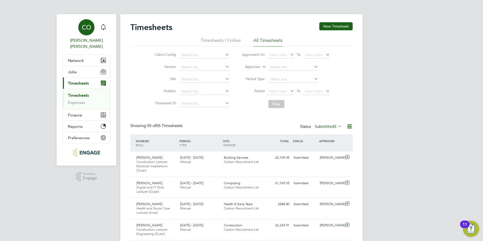
click at [109, 24] on link "CO Connor O'sullivan" at bounding box center [86, 34] width 47 height 30
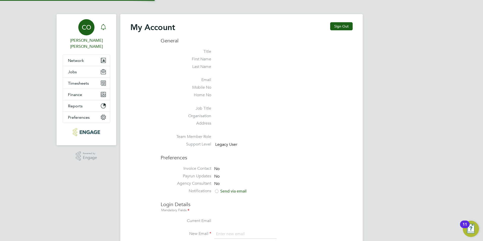
type input "connor@carbonrecruitment.co.uk"
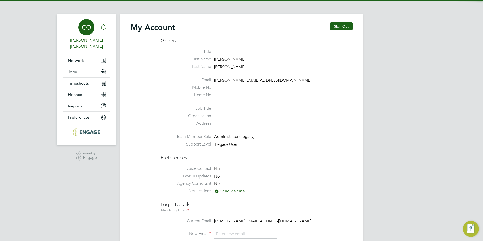
click at [106, 26] on icon "Main navigation" at bounding box center [103, 27] width 6 height 6
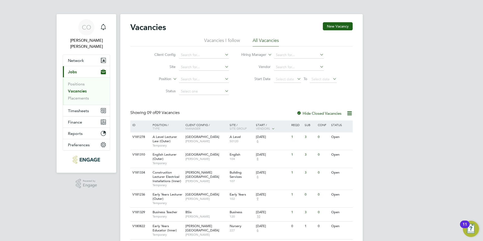
click at [78, 89] on link "Vacancies" at bounding box center [77, 91] width 19 height 5
click at [210, 37] on li "Vacancies I follow" at bounding box center [222, 41] width 36 height 9
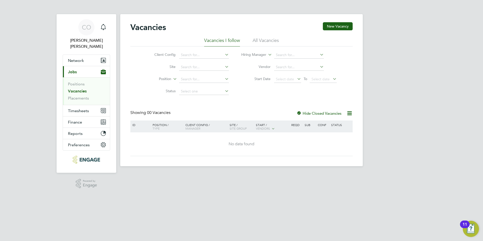
click at [83, 82] on li "Positions" at bounding box center [87, 85] width 38 height 7
click at [83, 82] on link "Positions" at bounding box center [76, 84] width 17 height 5
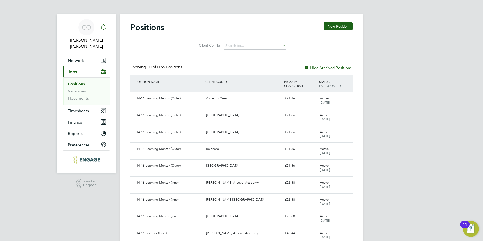
click at [102, 26] on icon "Main navigation" at bounding box center [103, 27] width 6 height 6
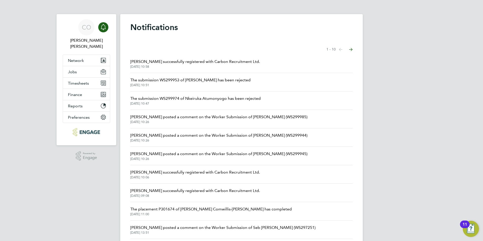
click at [77, 178] on div "CO [PERSON_NAME] [PERSON_NAME] Notifications Applications: Network Team Members…" at bounding box center [241, 128] width 483 height 257
click at [72, 69] on span "Jobs" at bounding box center [72, 71] width 9 height 5
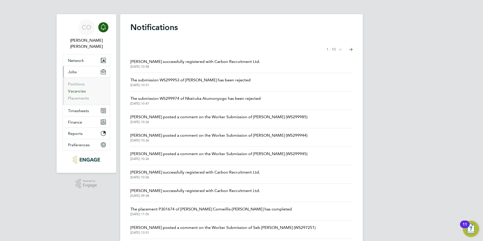
click at [74, 89] on link "Vacancies" at bounding box center [77, 91] width 18 height 5
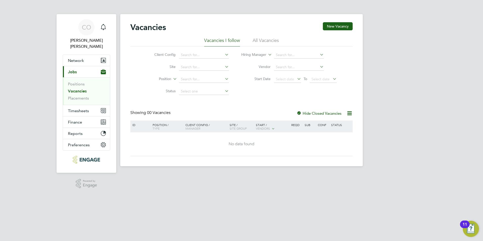
click at [80, 89] on link "Vacancies" at bounding box center [77, 91] width 19 height 5
click at [257, 39] on li "All Vacancies" at bounding box center [266, 41] width 26 height 9
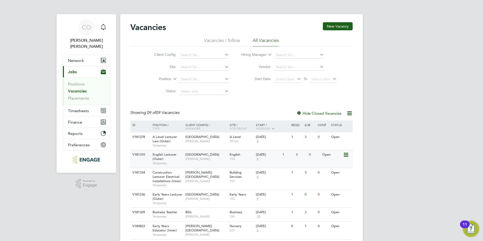
click at [154, 155] on span "English Lecturer (Outer)" at bounding box center [165, 156] width 24 height 9
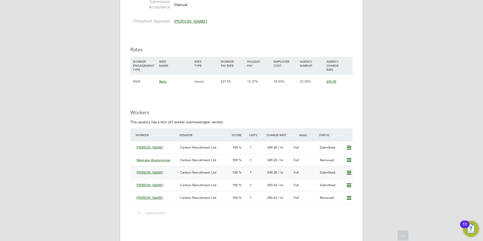
click at [280, 171] on span "/ hr" at bounding box center [280, 172] width 5 height 4
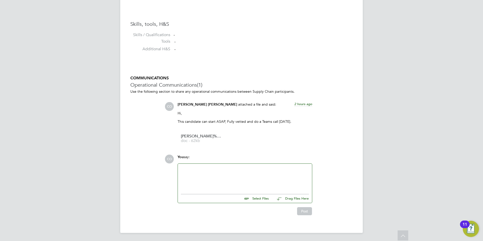
click at [277, 180] on div at bounding box center [245, 178] width 128 height 22
click at [270, 169] on div "Please let me know if you would like me to do a telephone chat [DATE]." at bounding box center [245, 178] width 128 height 22
click at [305, 212] on button "Post" at bounding box center [304, 211] width 15 height 8
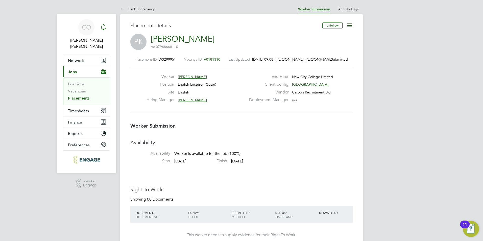
click at [103, 29] on icon "Main navigation" at bounding box center [103, 27] width 6 height 6
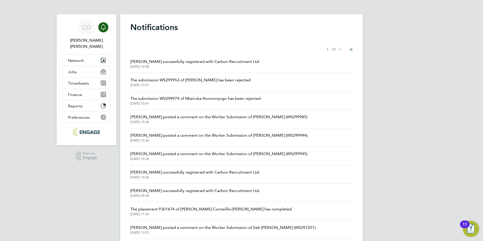
scroll to position [16, 0]
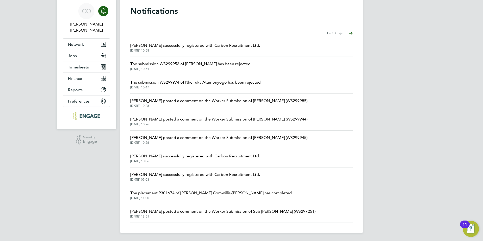
click at [191, 106] on span "[DATE] 10:26" at bounding box center [218, 106] width 177 height 4
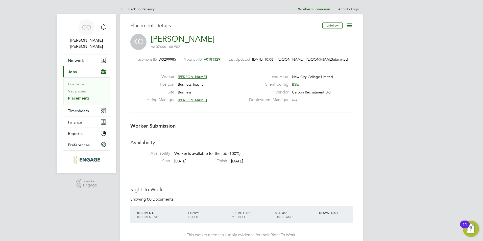
click at [105, 27] on icon "Main navigation" at bounding box center [103, 27] width 6 height 6
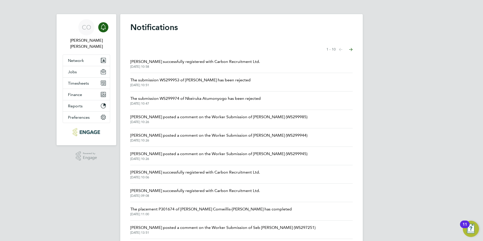
click at [384, 146] on div "CO Connor O'sullivan Notifications Applications: Network Team Members Businesse…" at bounding box center [241, 128] width 483 height 257
